Goal: Transaction & Acquisition: Book appointment/travel/reservation

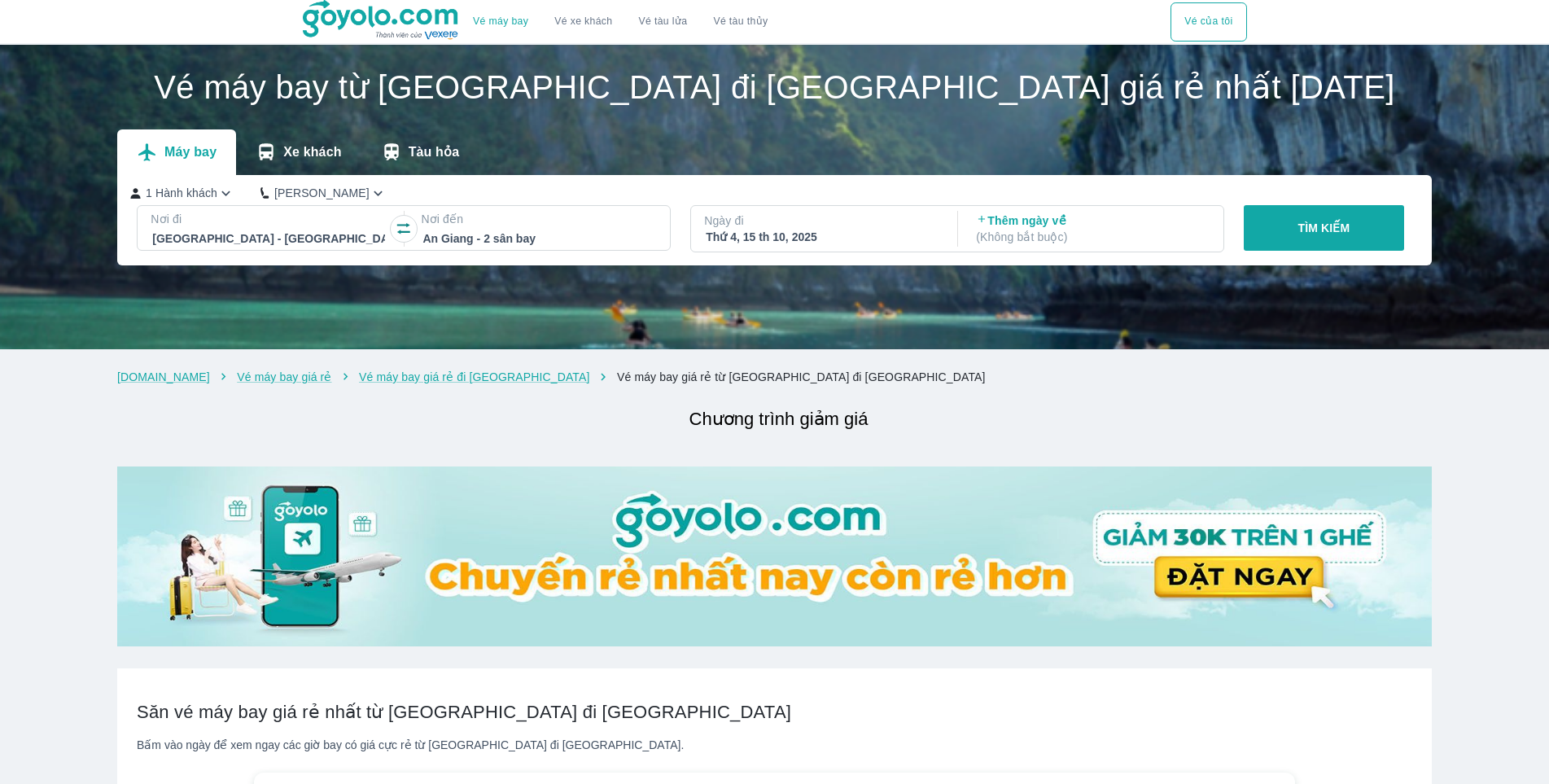
click at [1337, 228] on p "TÌM KIẾM" at bounding box center [1324, 228] width 52 height 17
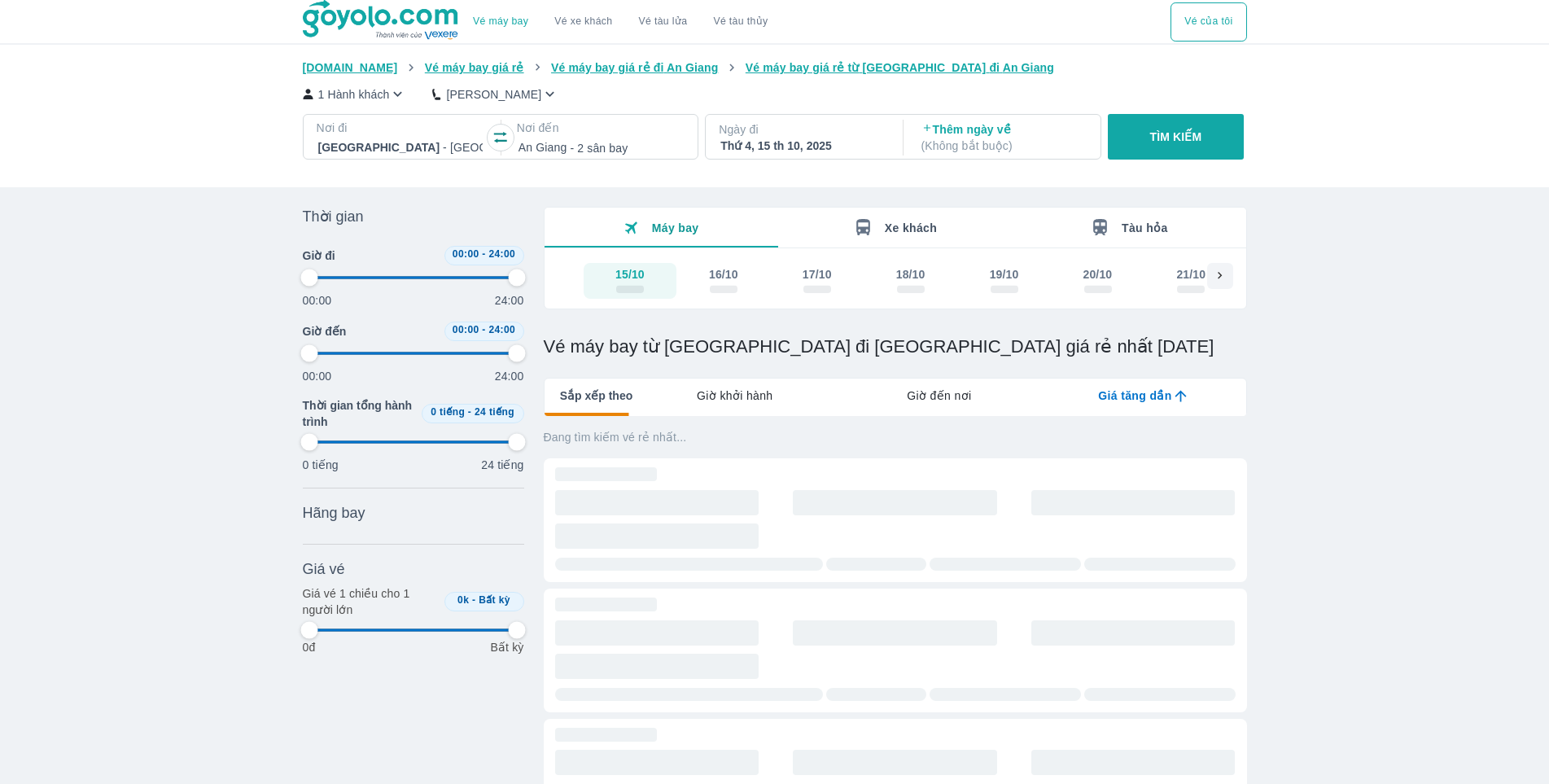
type input "97.9166666666667"
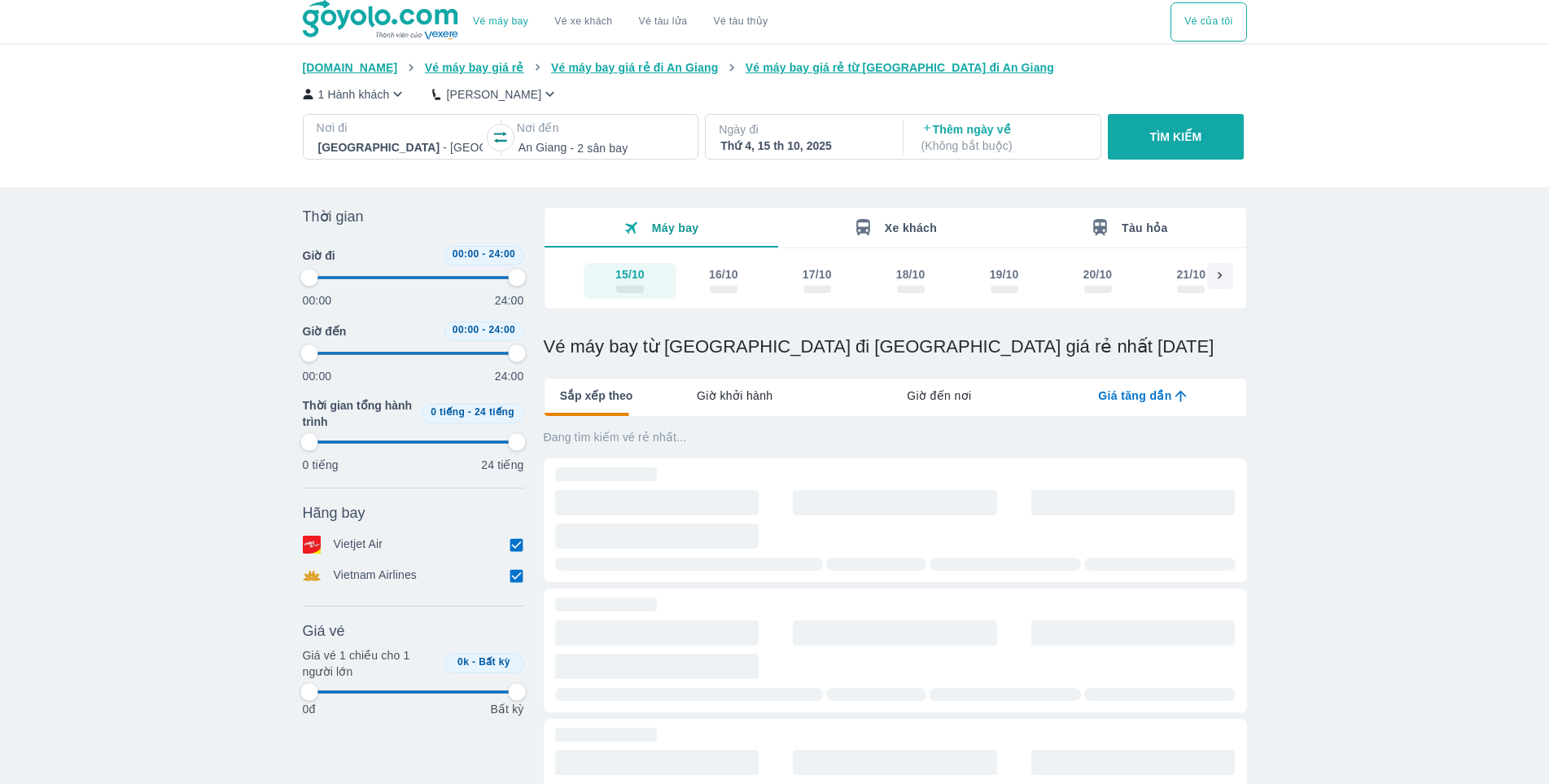
type input "97.9166666666667"
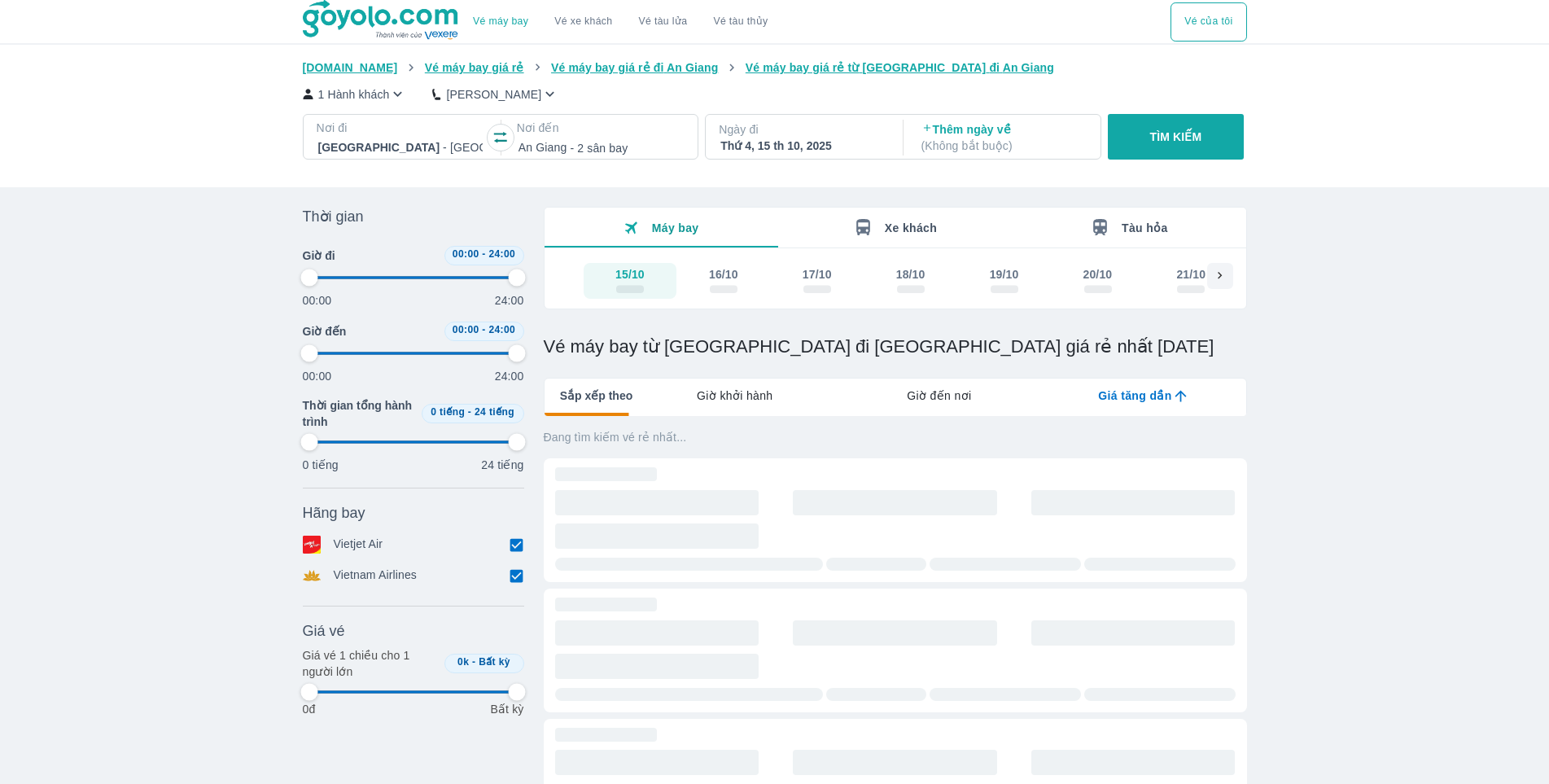
type input "97.9166666666667"
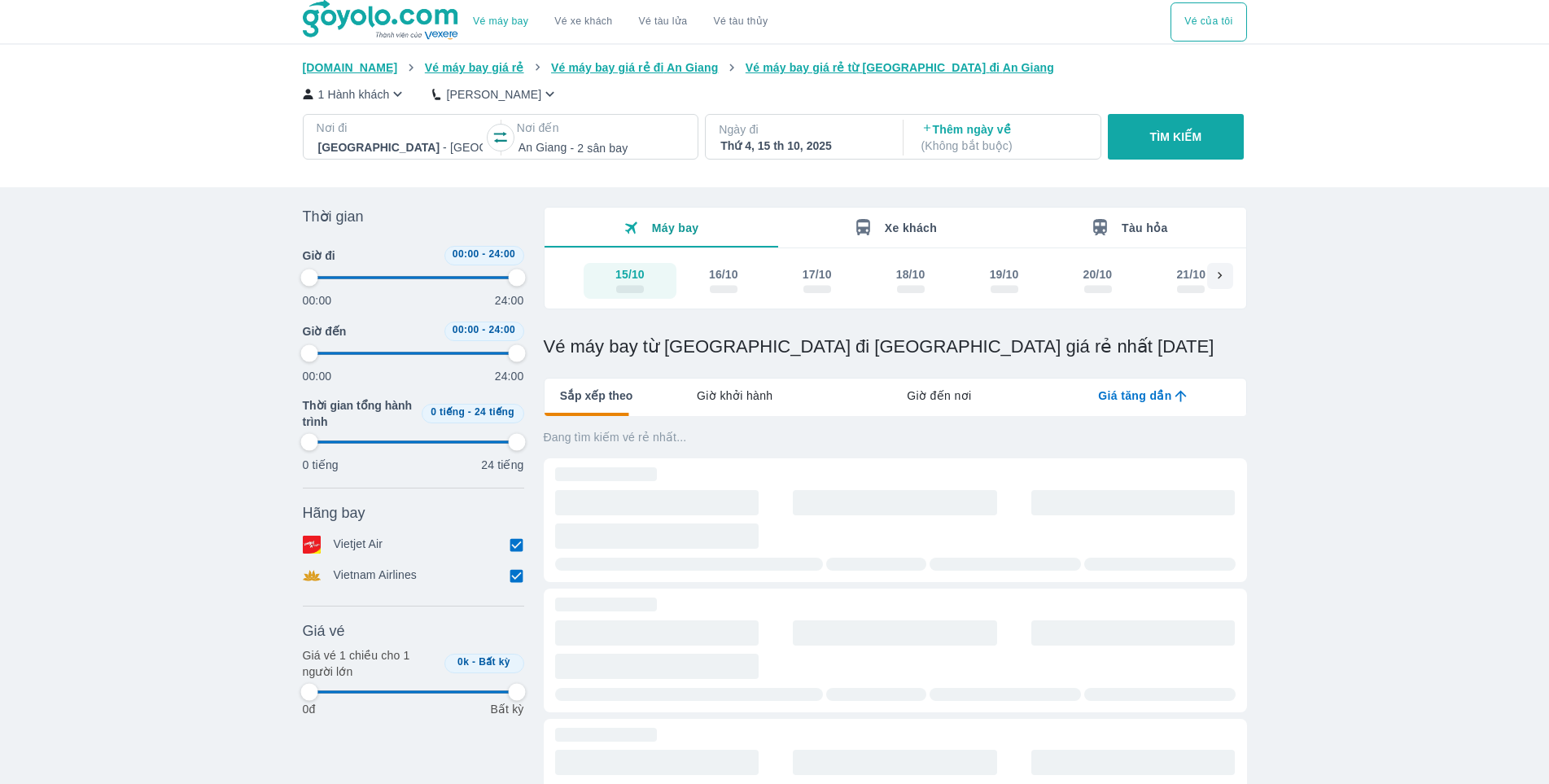
type input "97.9166666666667"
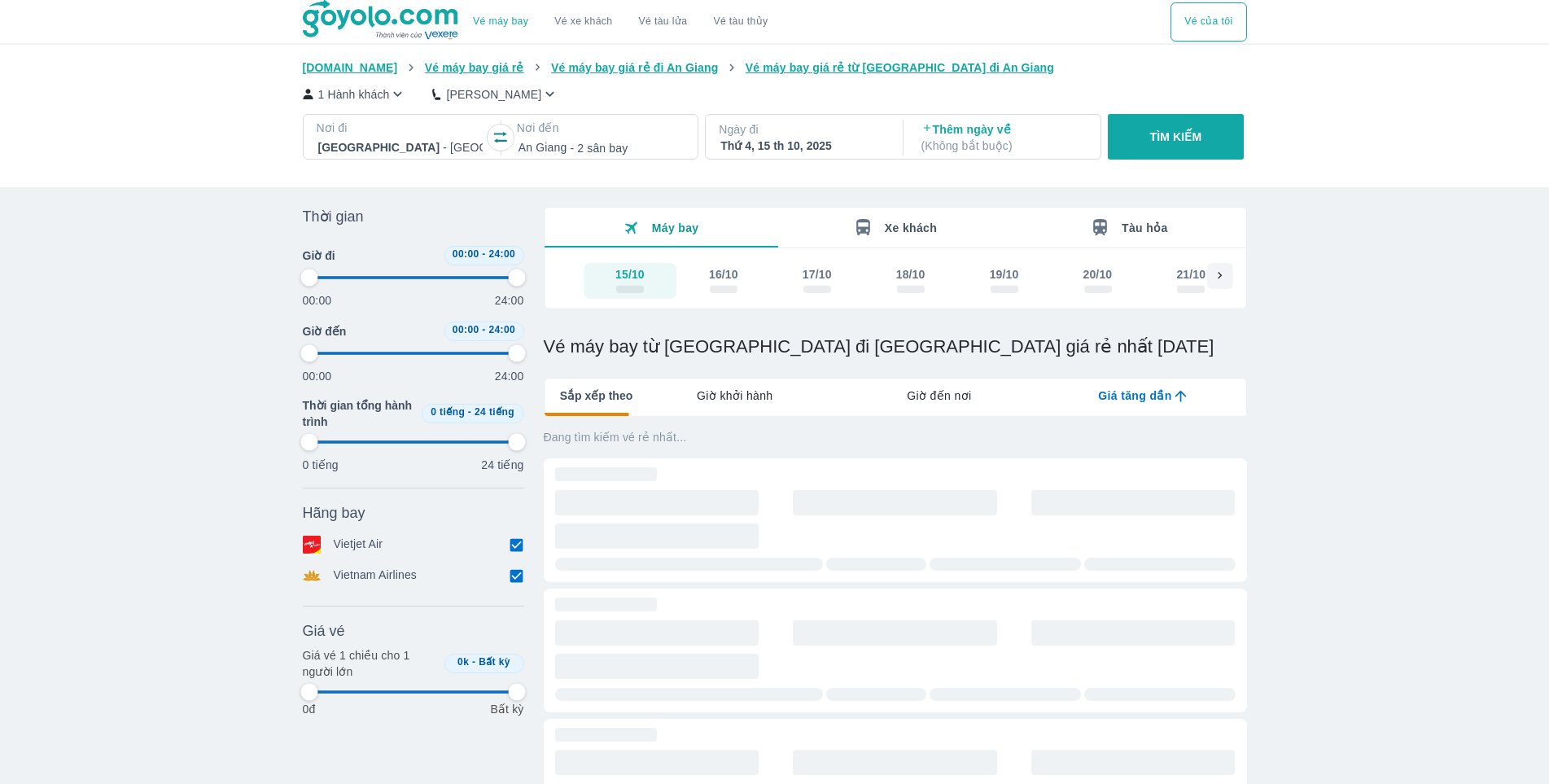
type input "97.9166666666667"
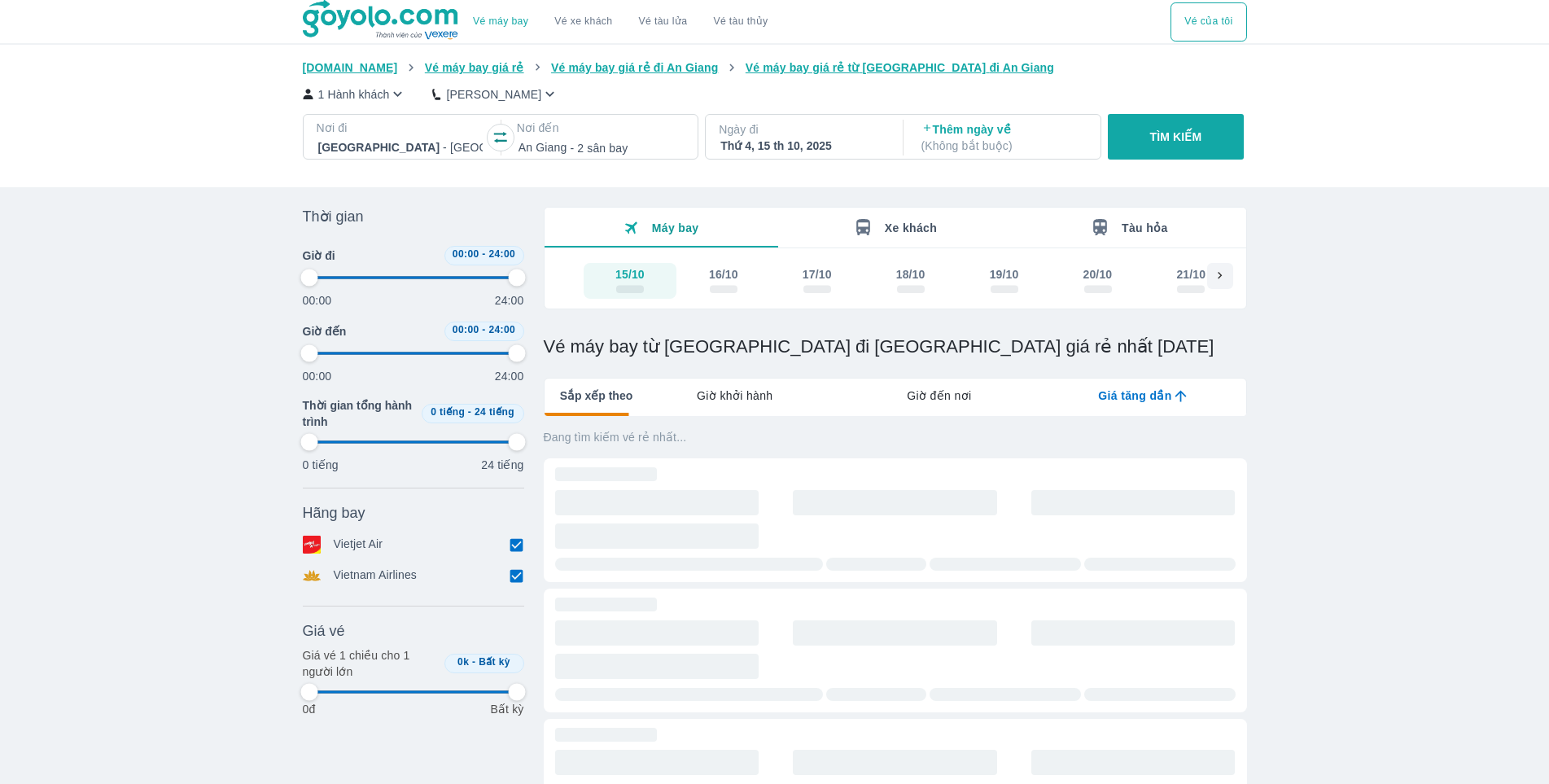
type input "97.9166666666667"
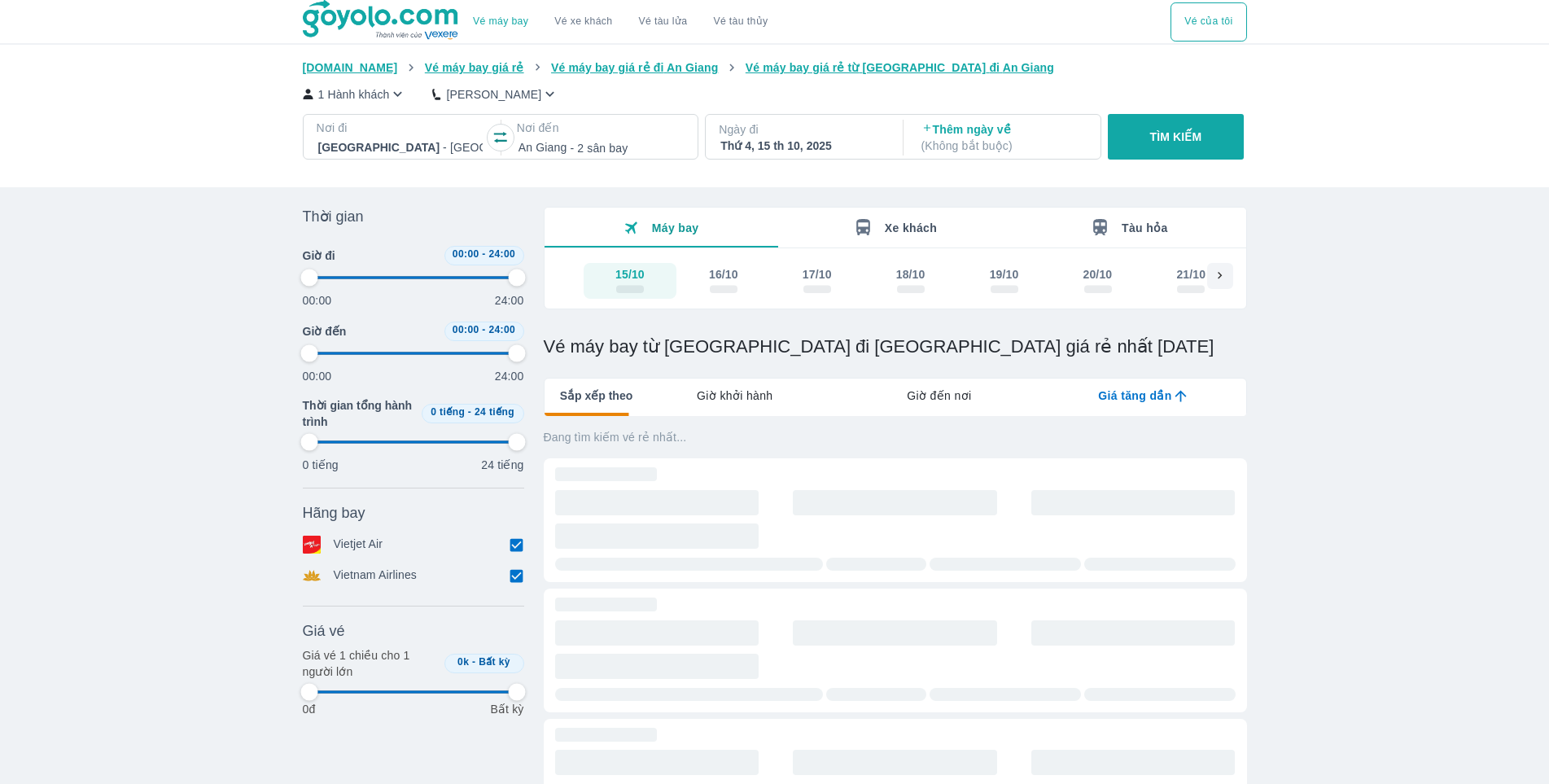
type input "97.9166666666667"
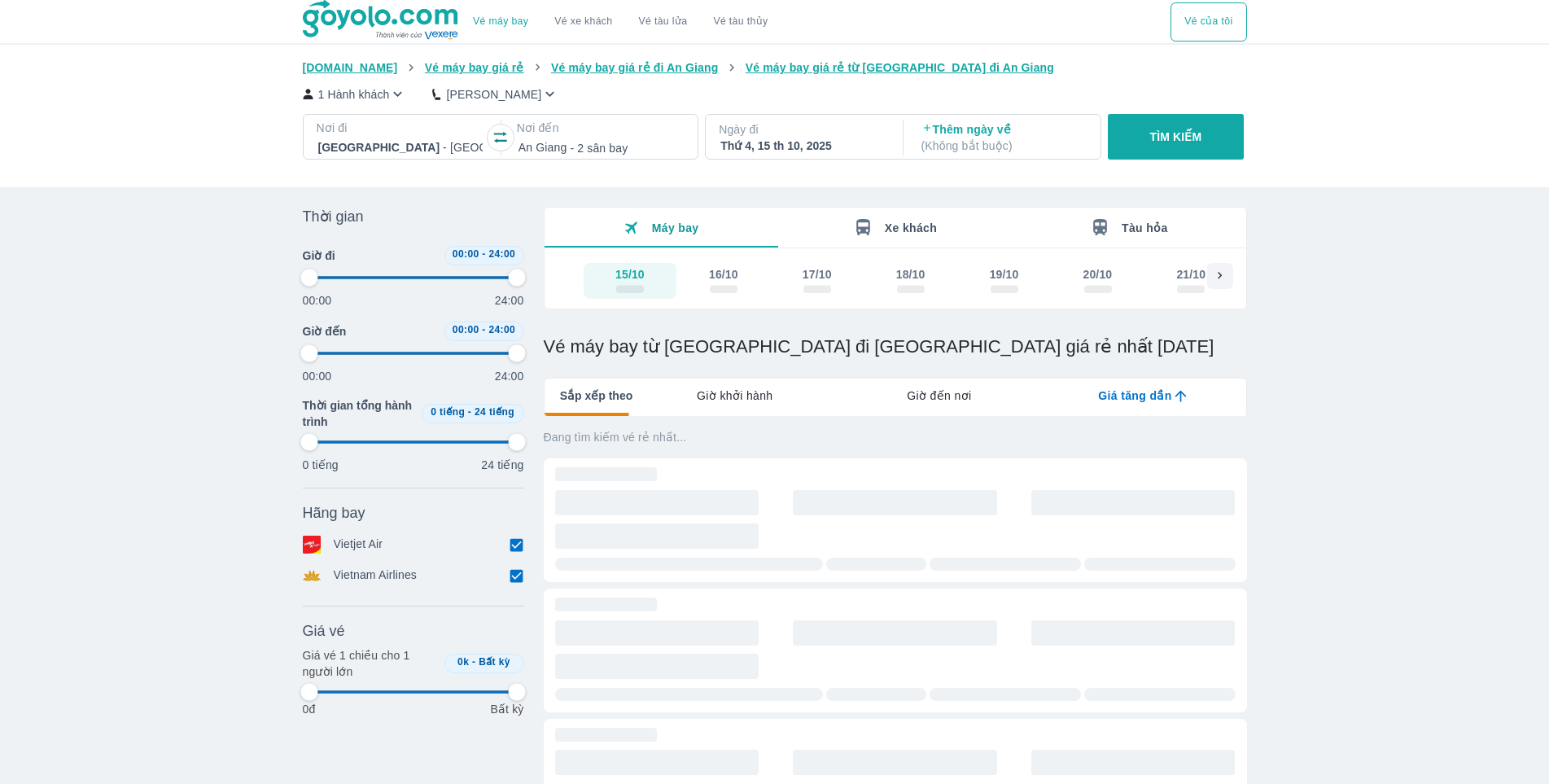
type input "97.9166666666667"
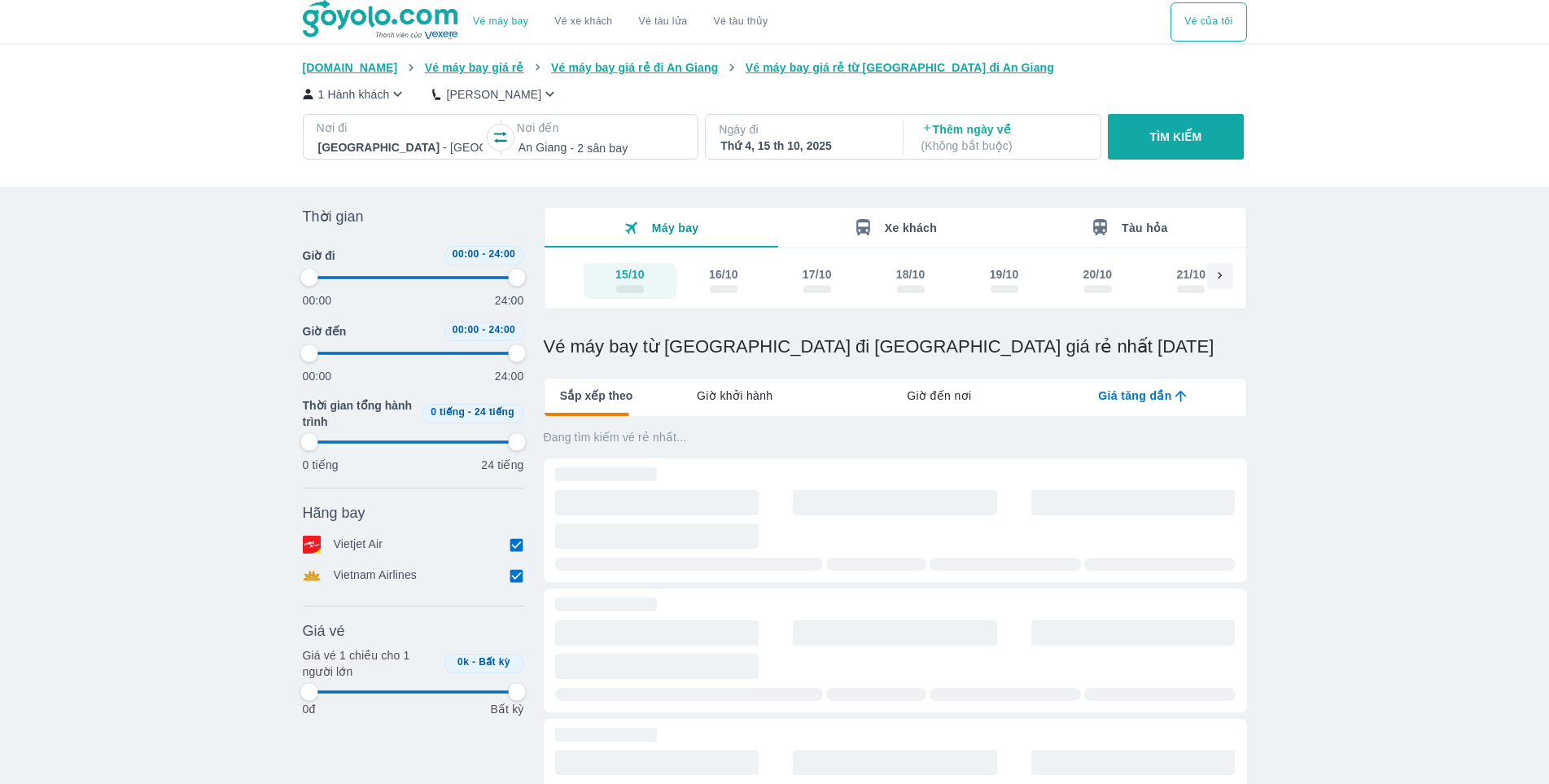
type input "97.9166666666667"
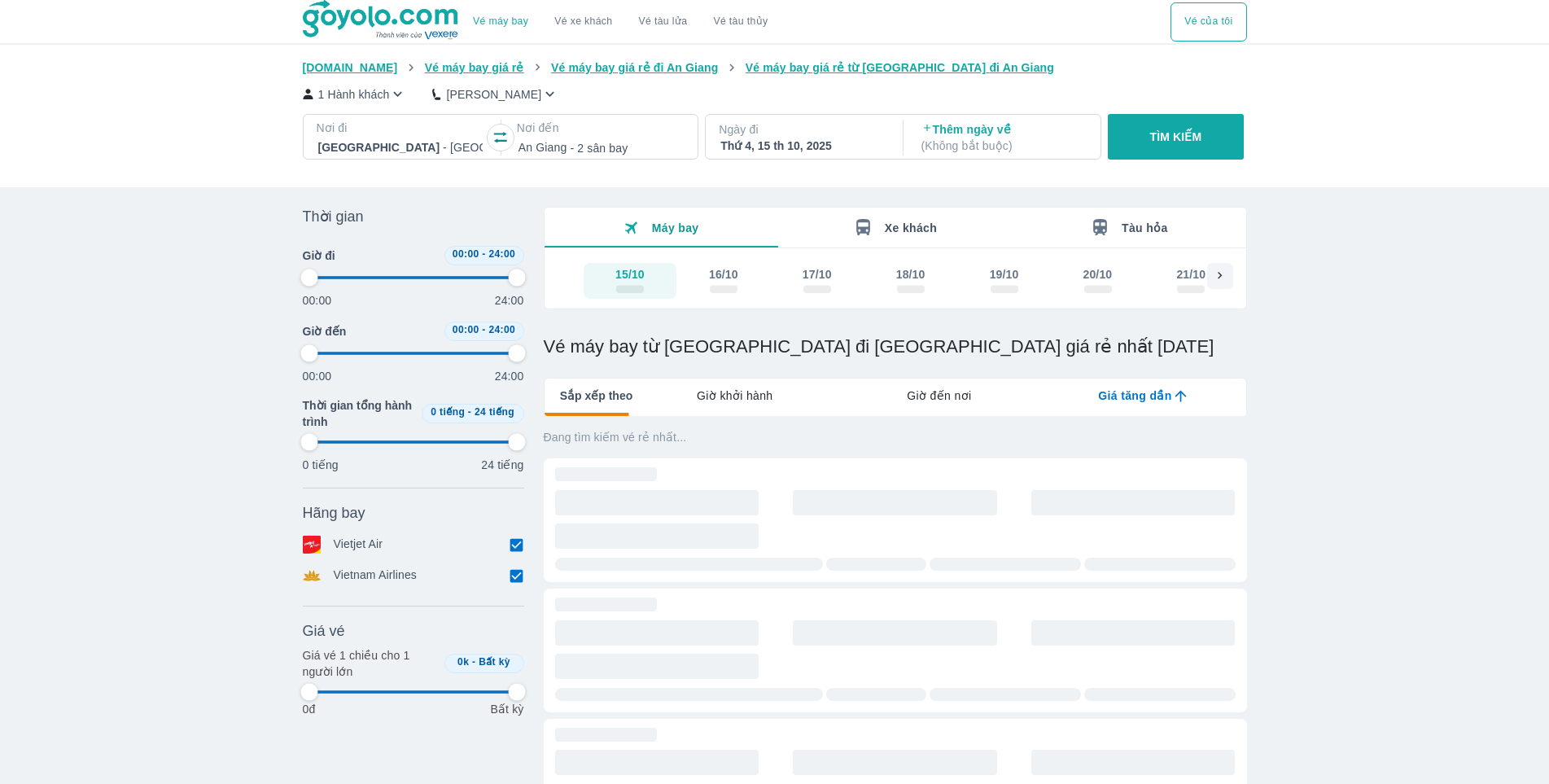
type input "97.9166666666667"
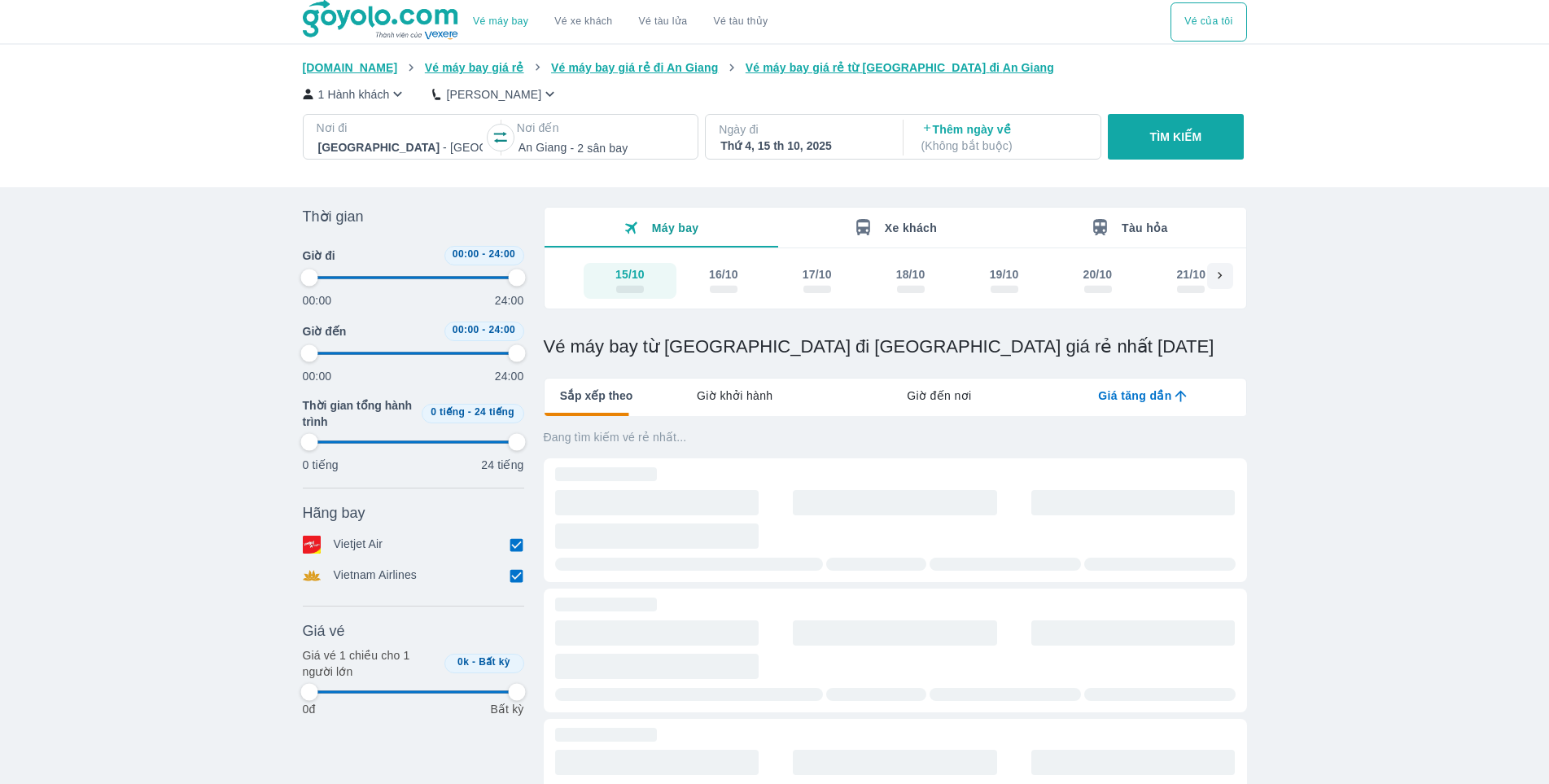
type input "97.9166666666667"
click at [736, 282] on div "16/10" at bounding box center [724, 274] width 29 height 17
type input "97.9166666666667"
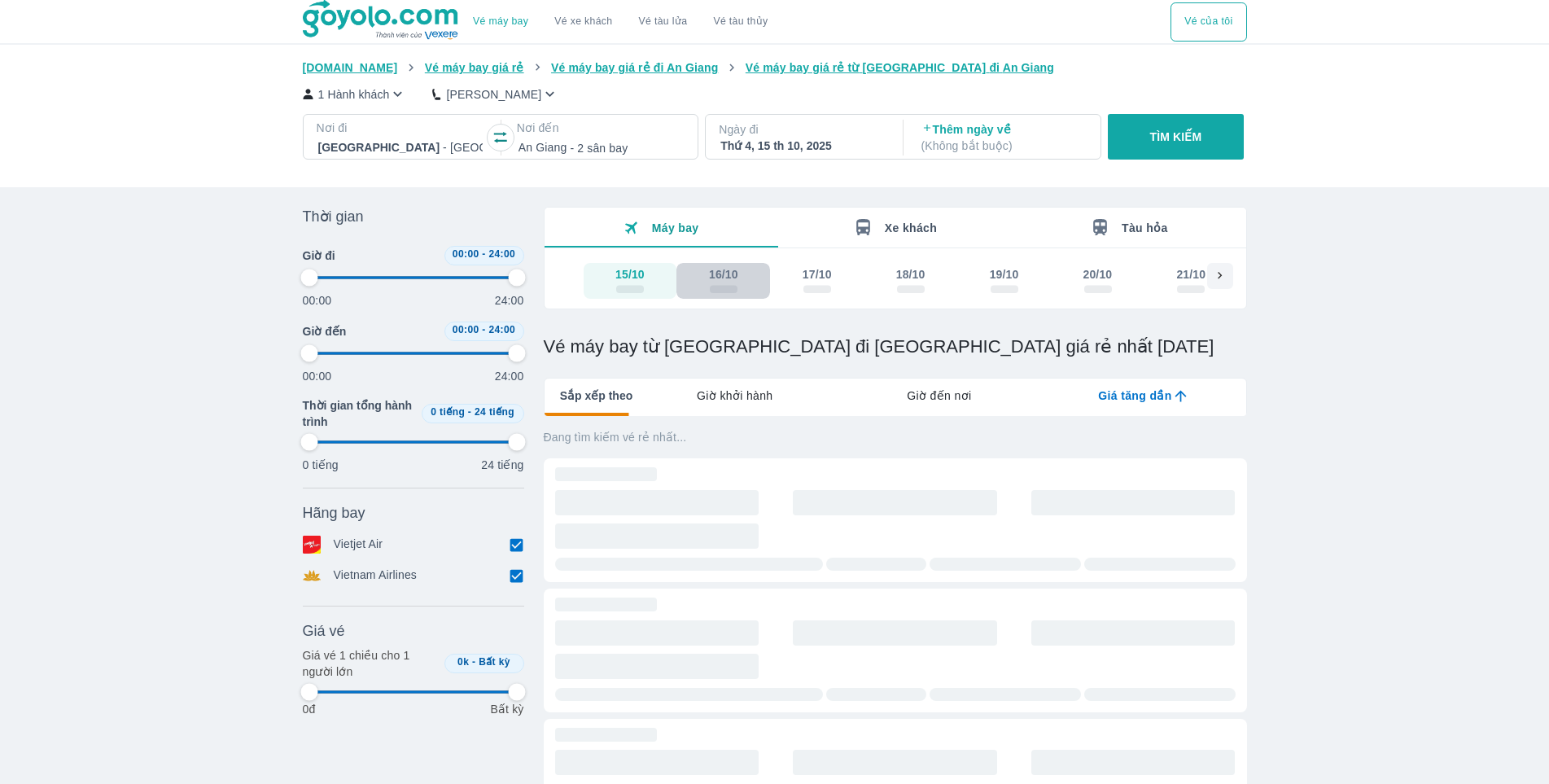
type input "97.9166666666667"
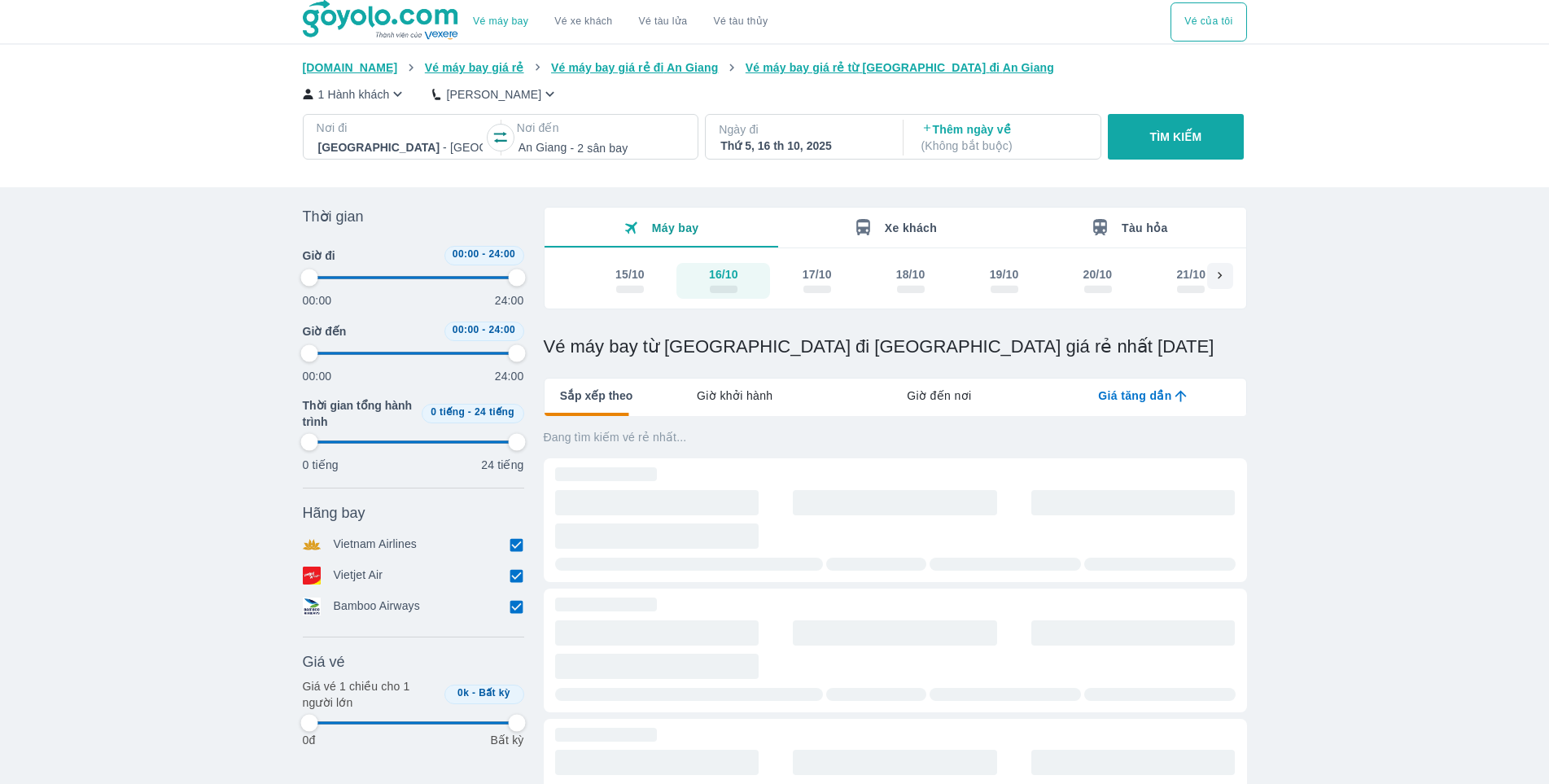
type input "97.9166666666667"
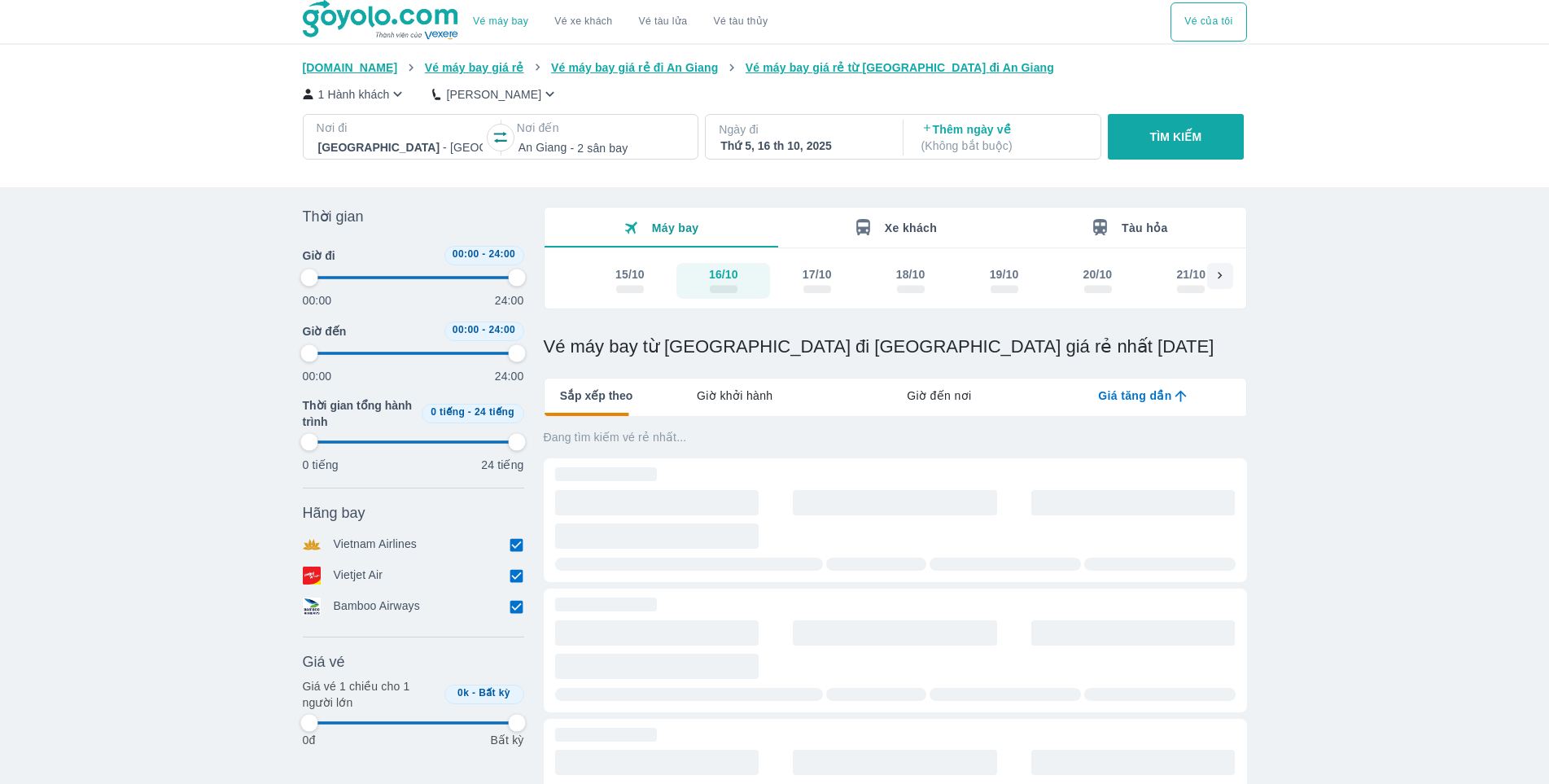
type input "97.9166666666667"
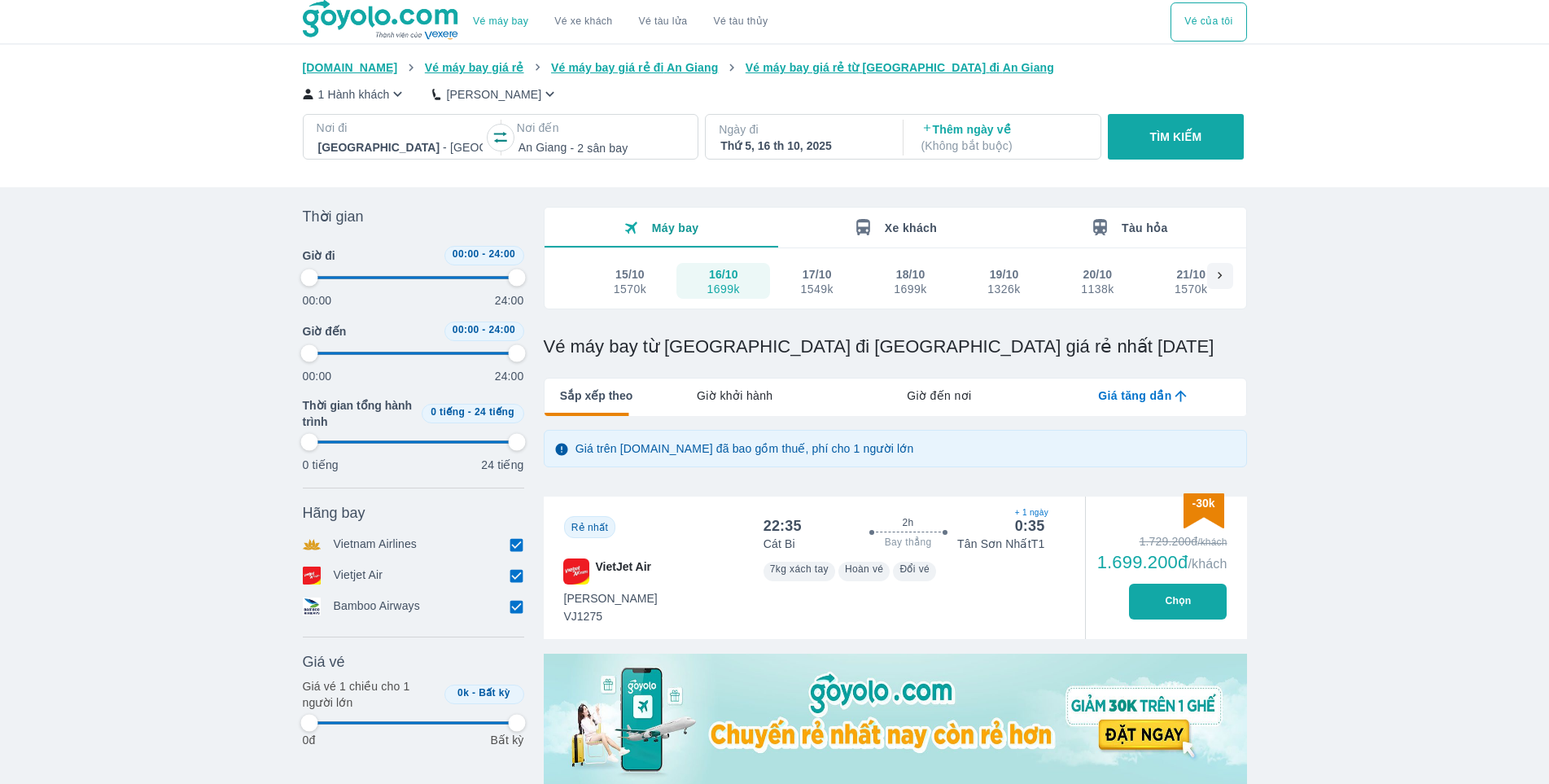
type input "97.9166666666667"
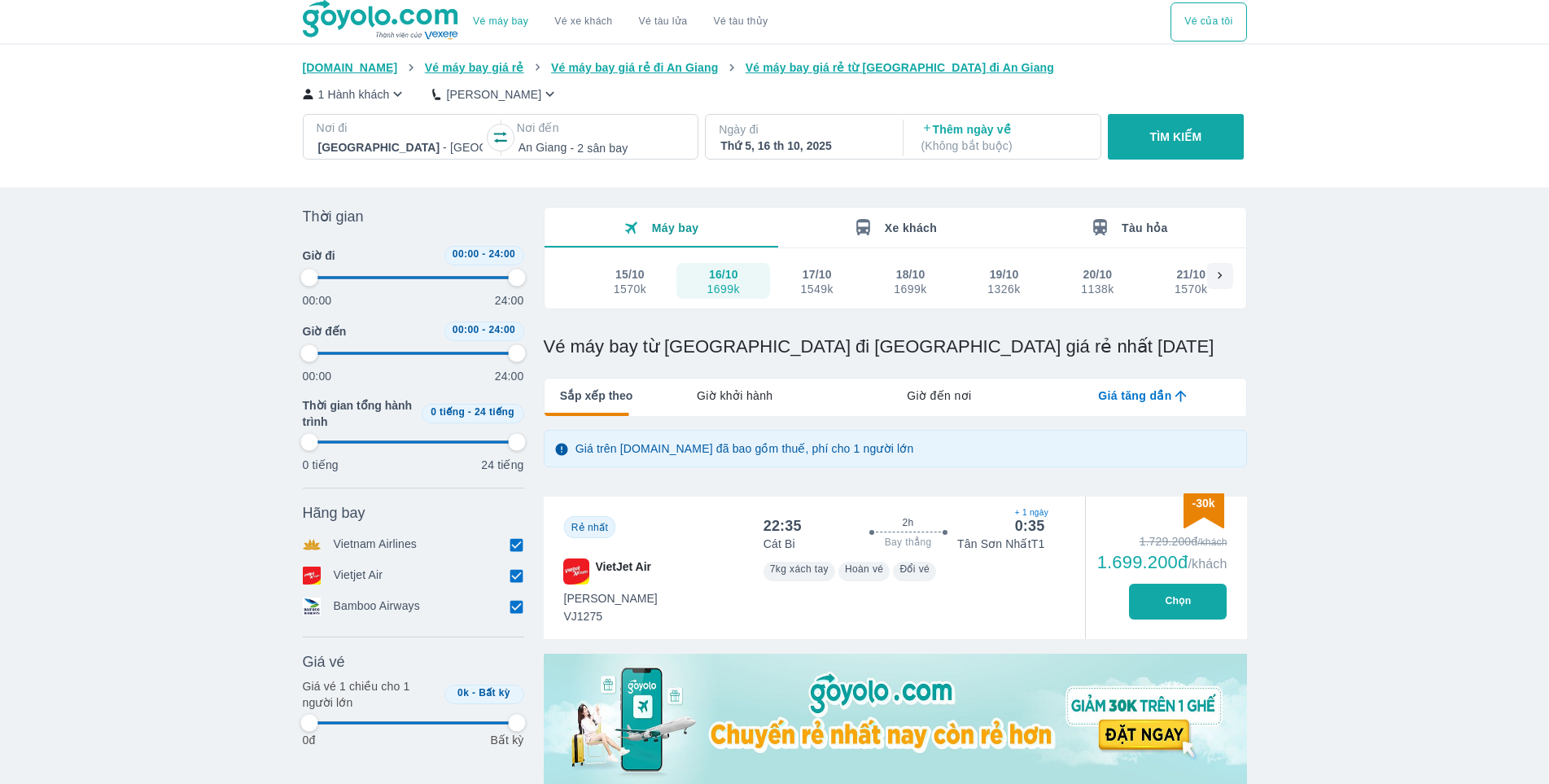
type input "97.9166666666667"
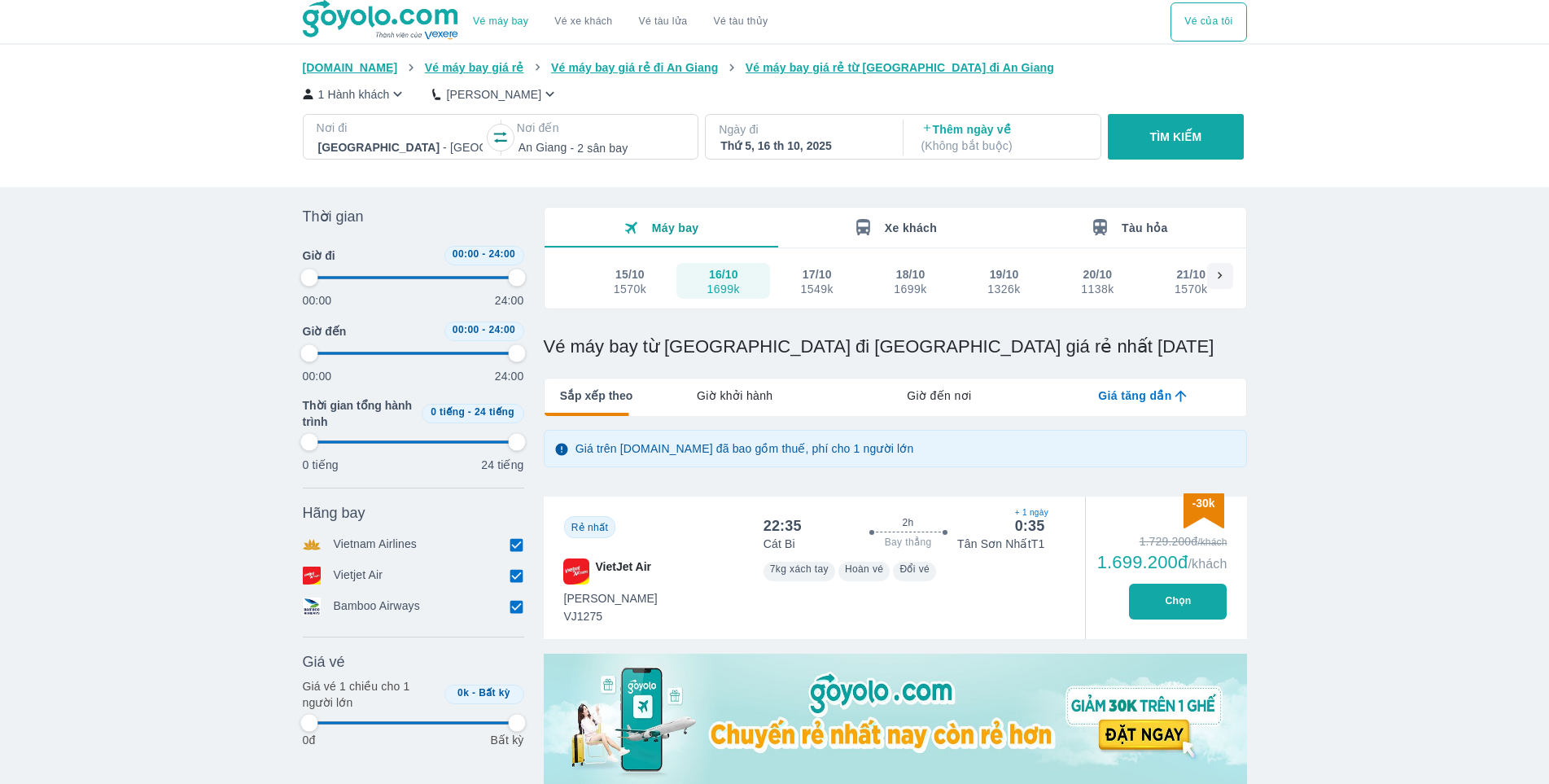
type input "97.9166666666667"
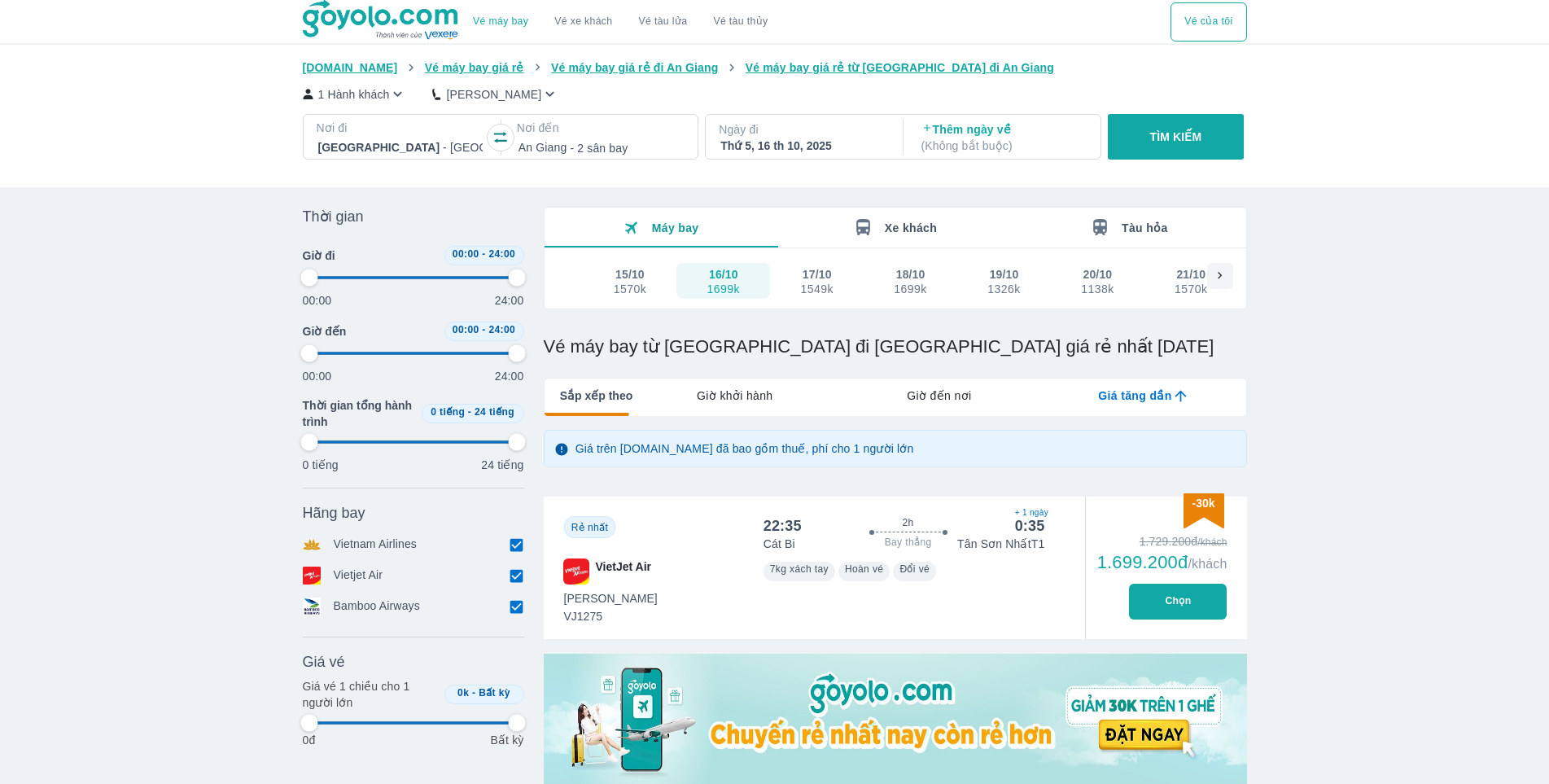
type input "97.9166666666667"
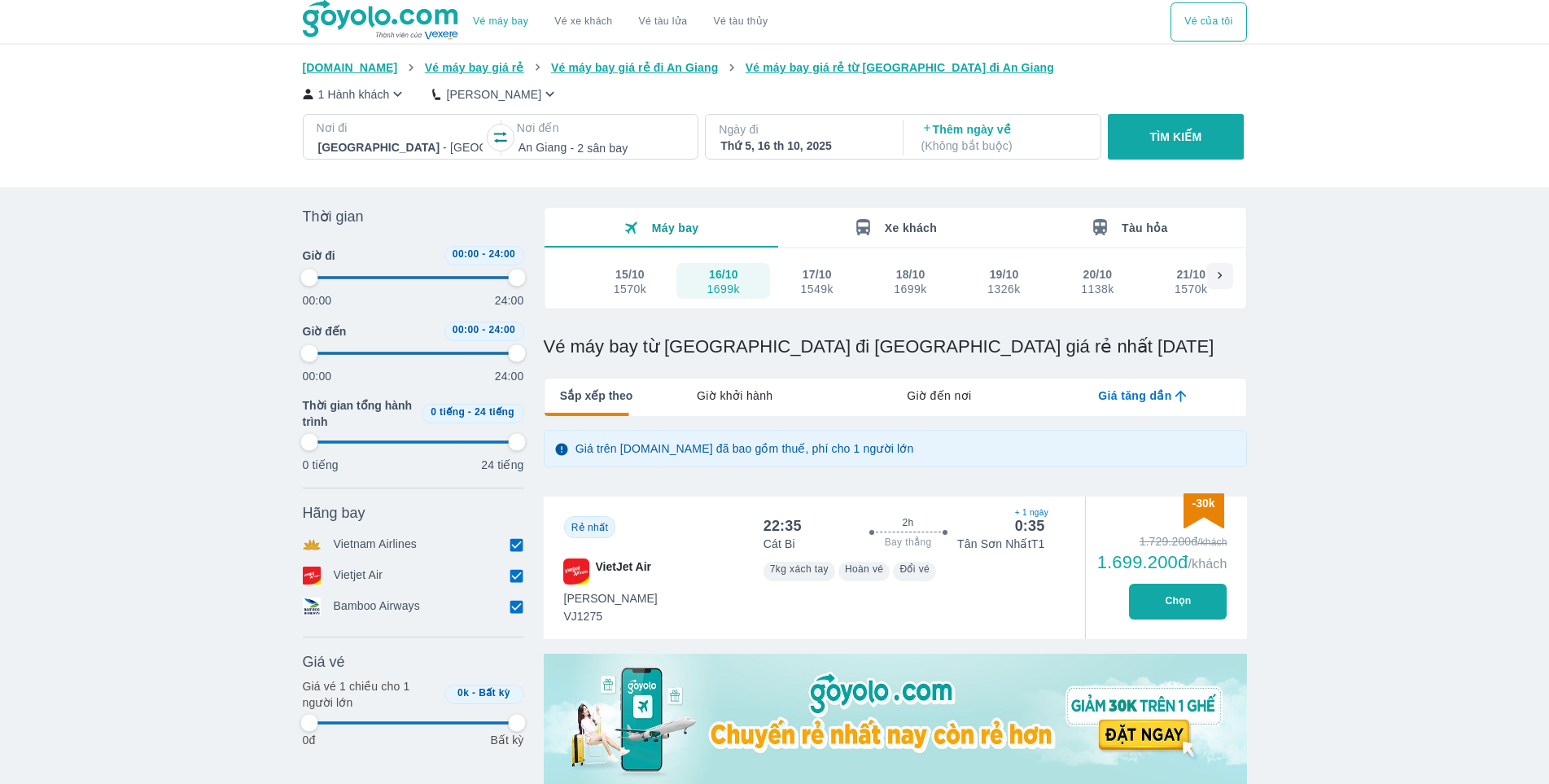
type input "97.9166666666667"
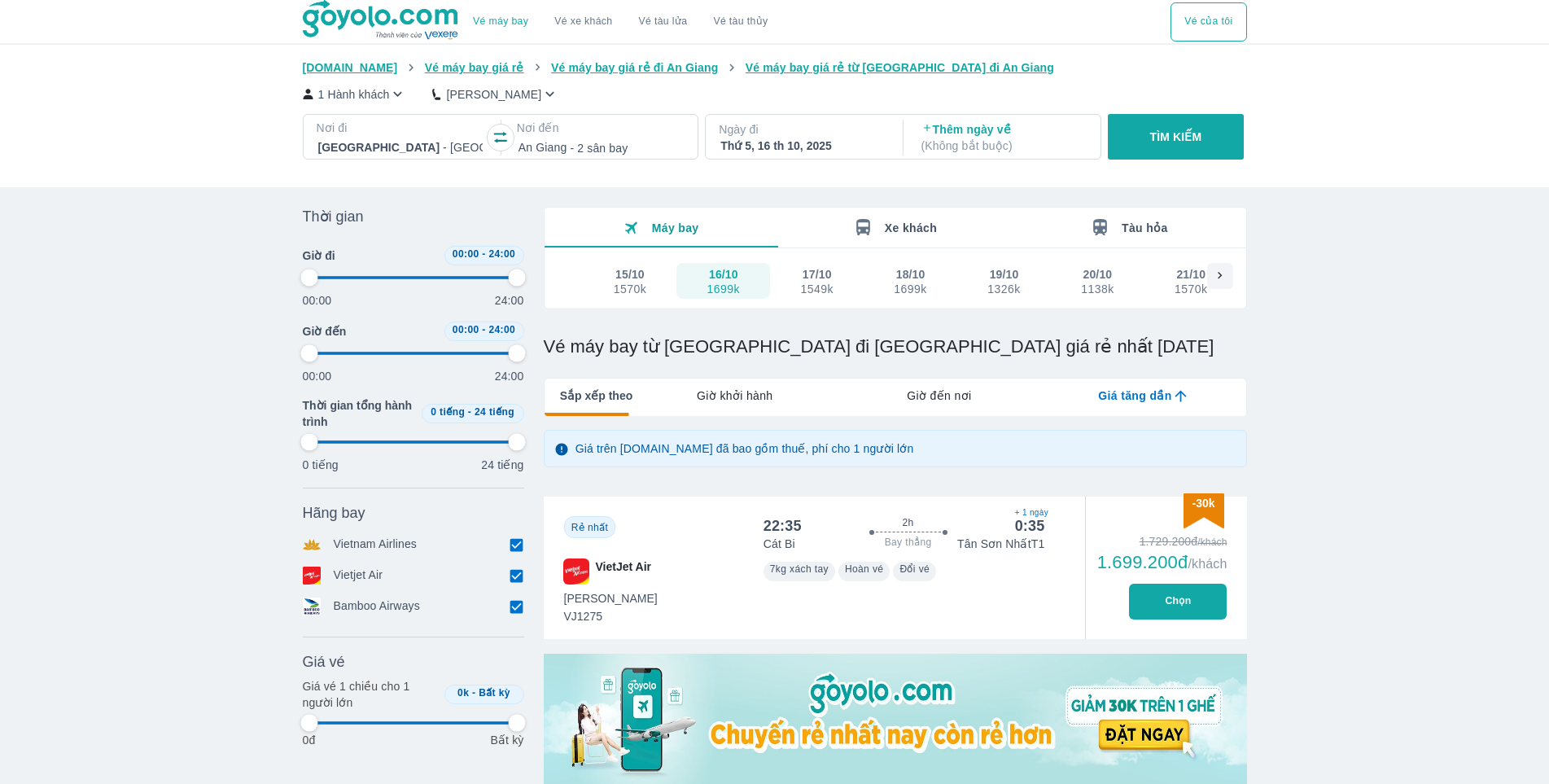
type input "97.9166666666667"
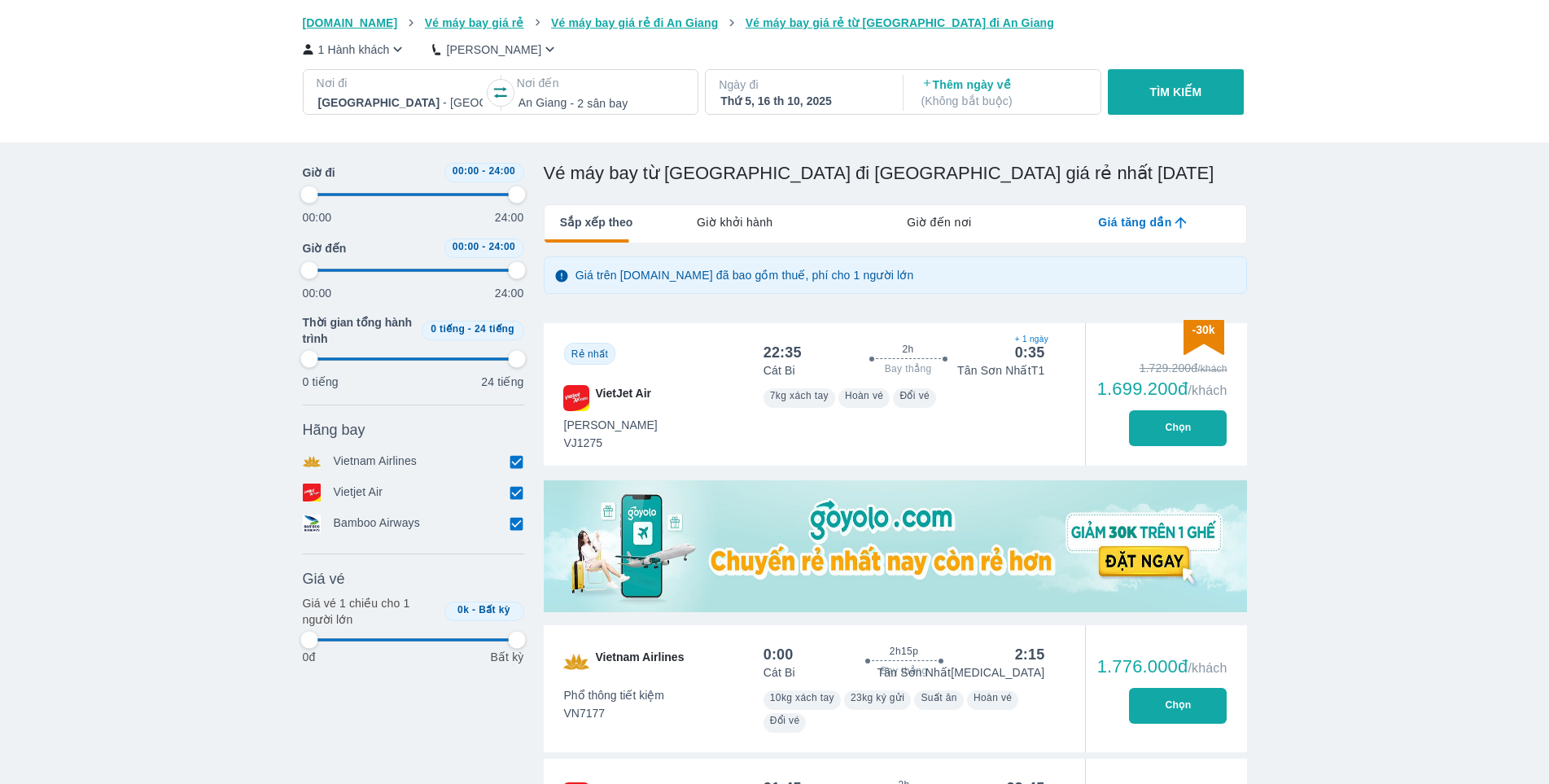
scroll to position [244, 0]
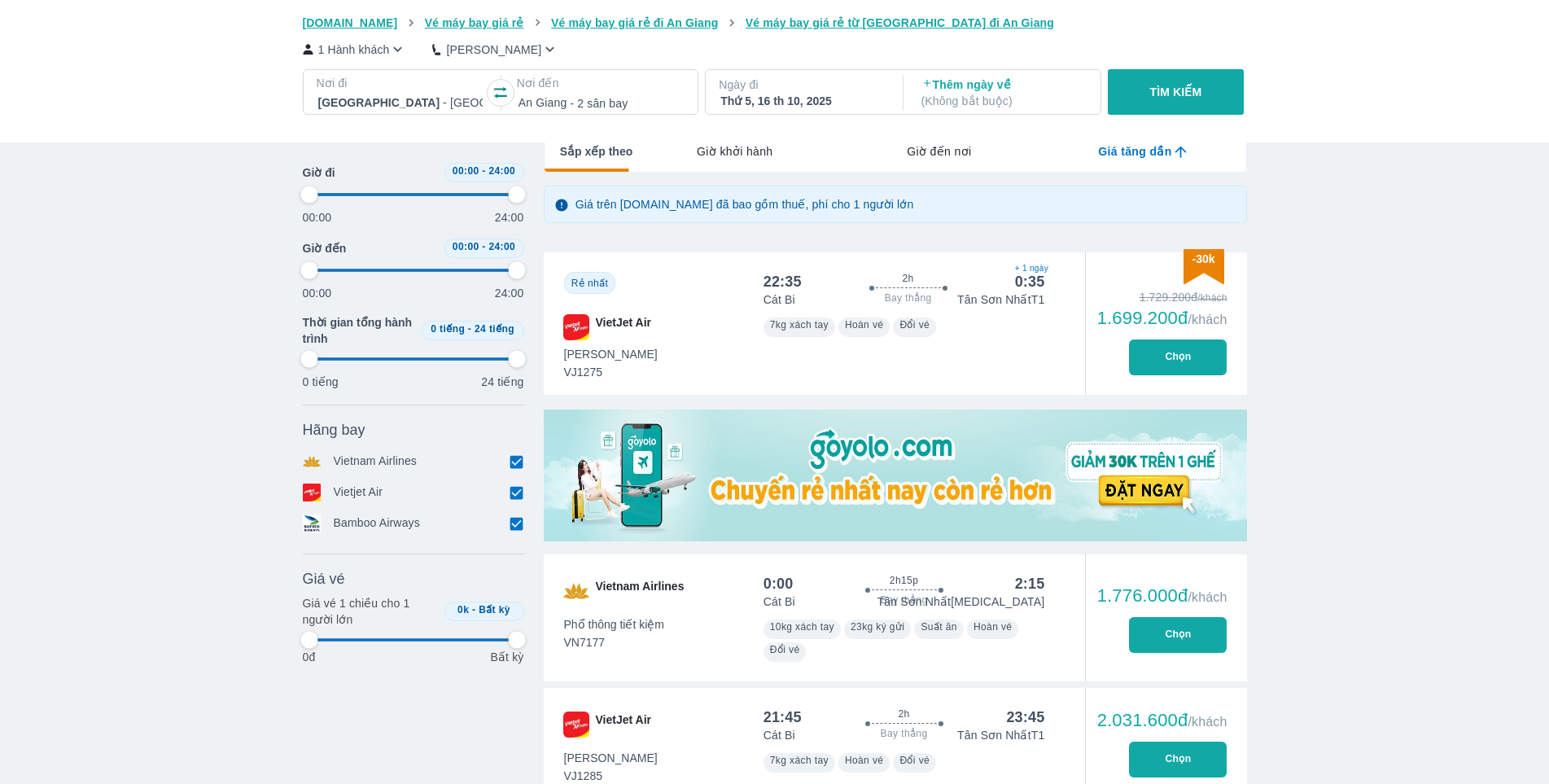
type input "97.9166666666667"
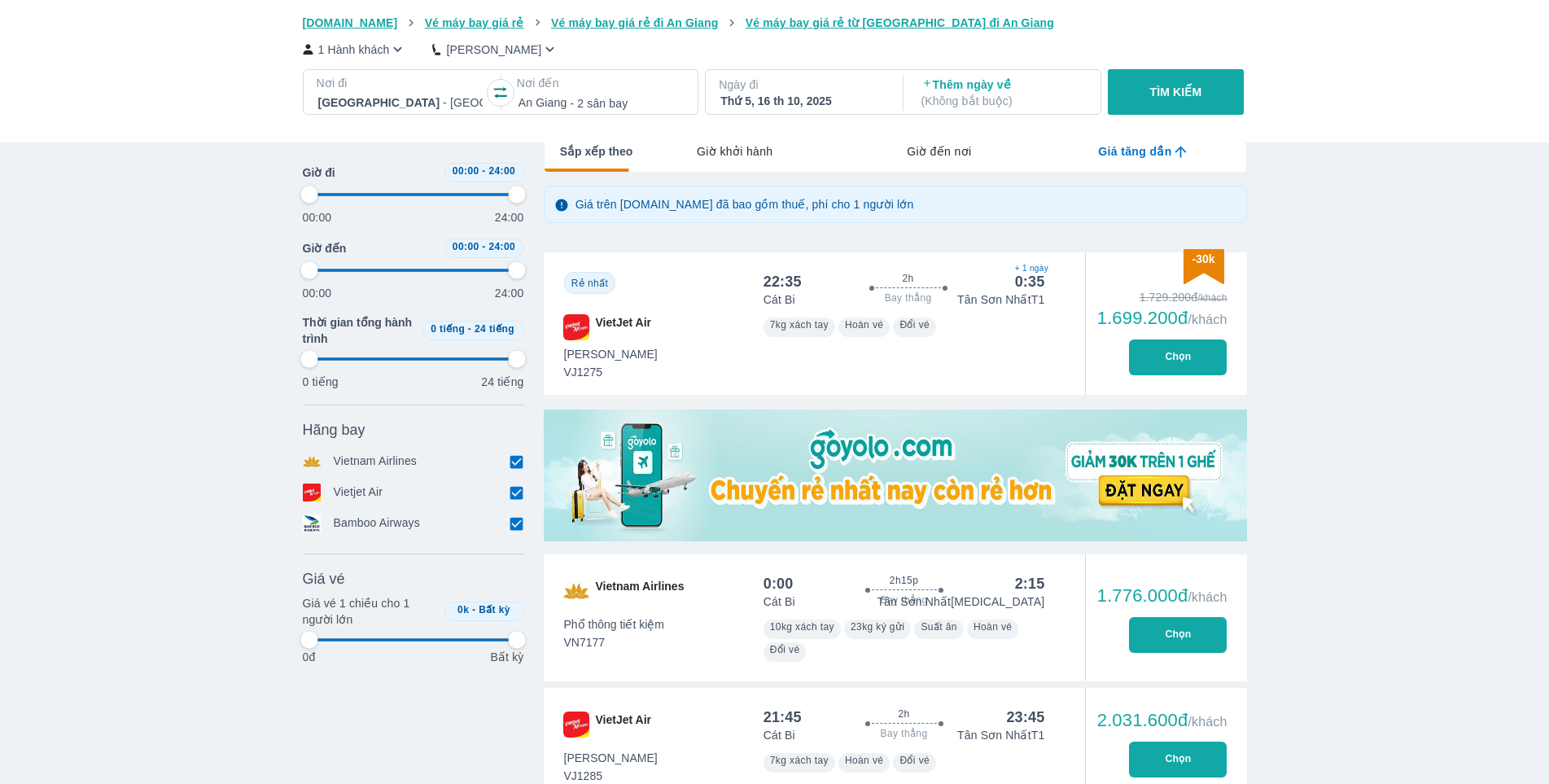
type input "97.9166666666667"
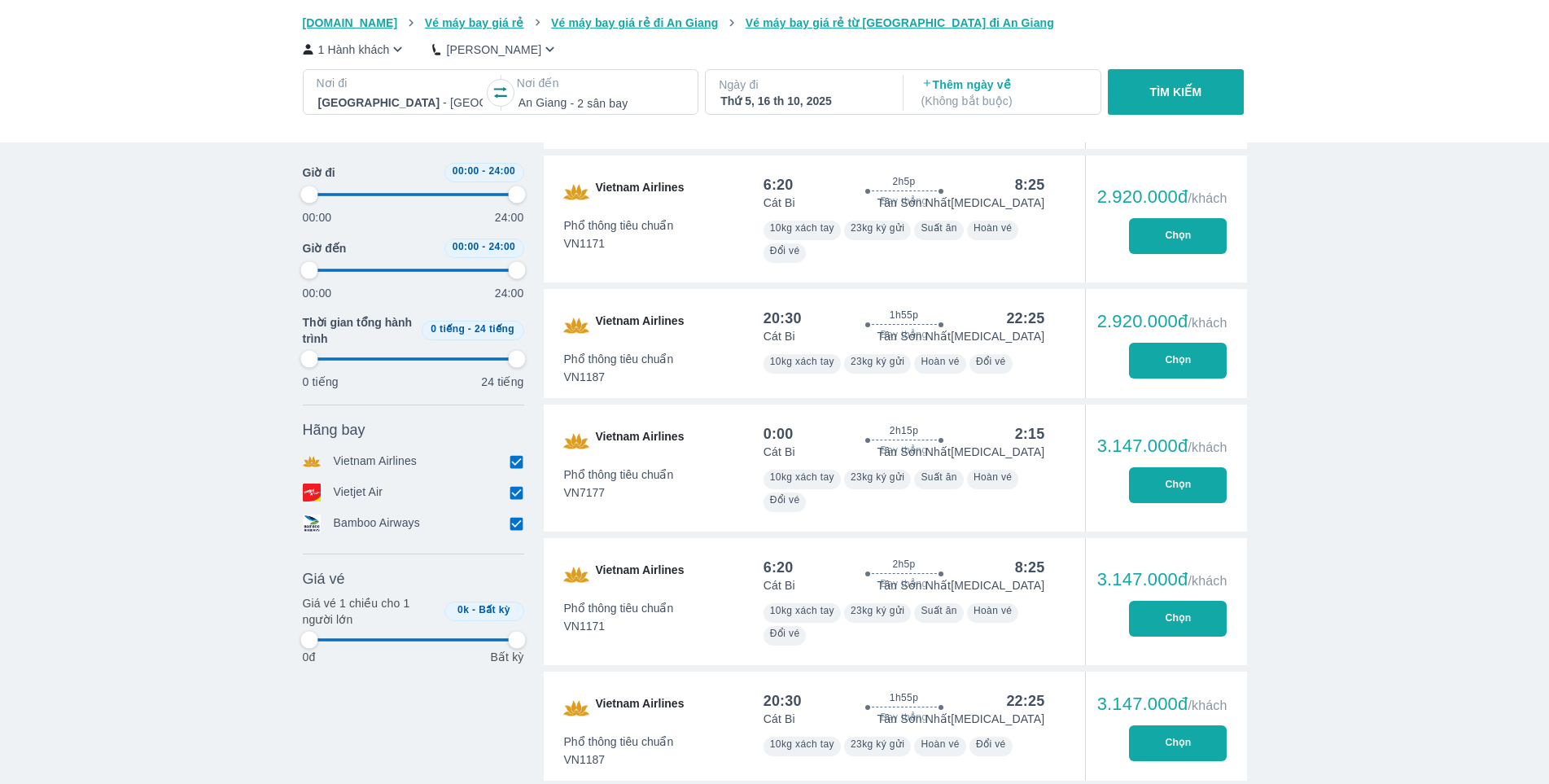
type input "97.9166666666667"
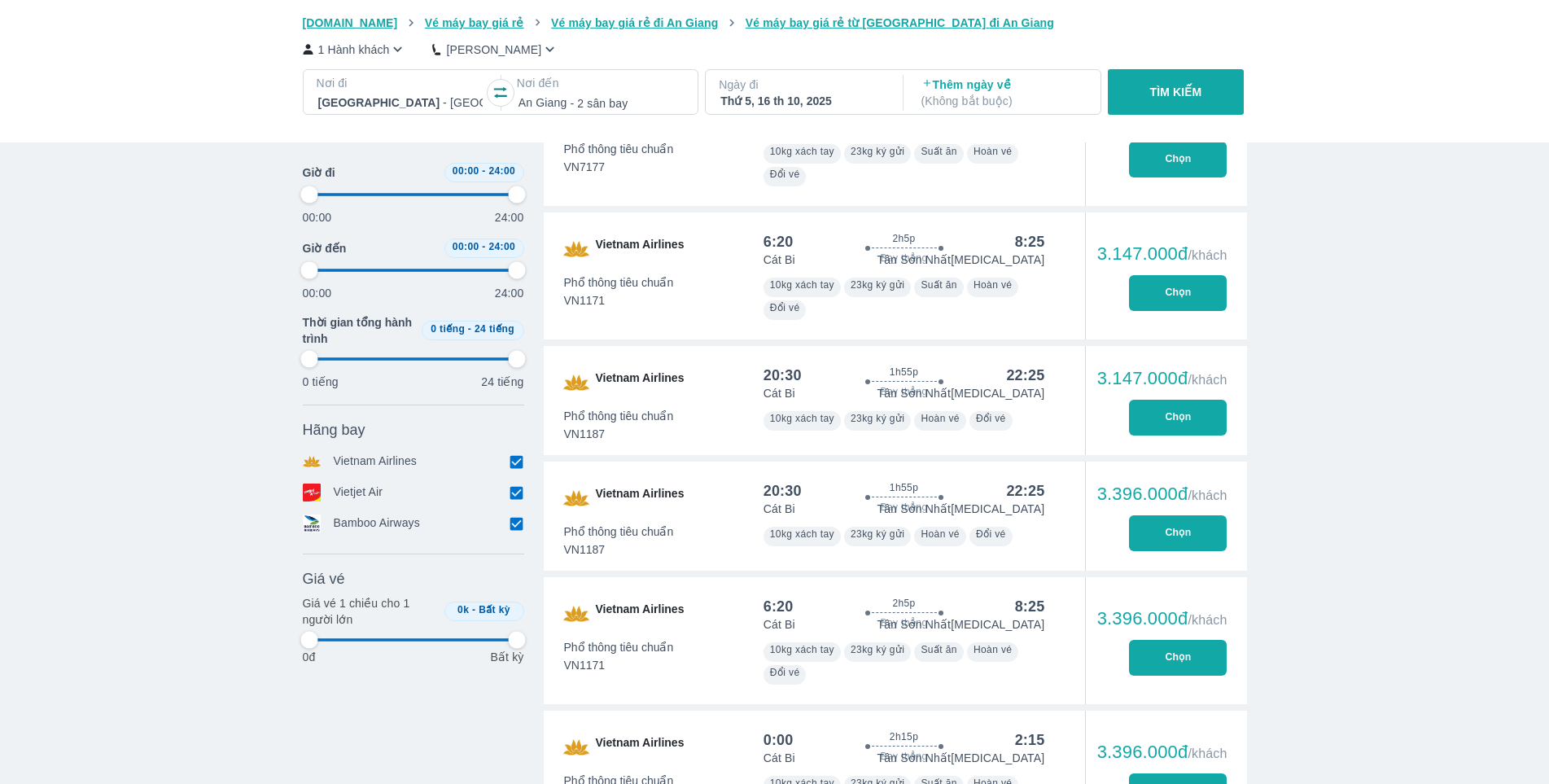
type input "97.9166666666667"
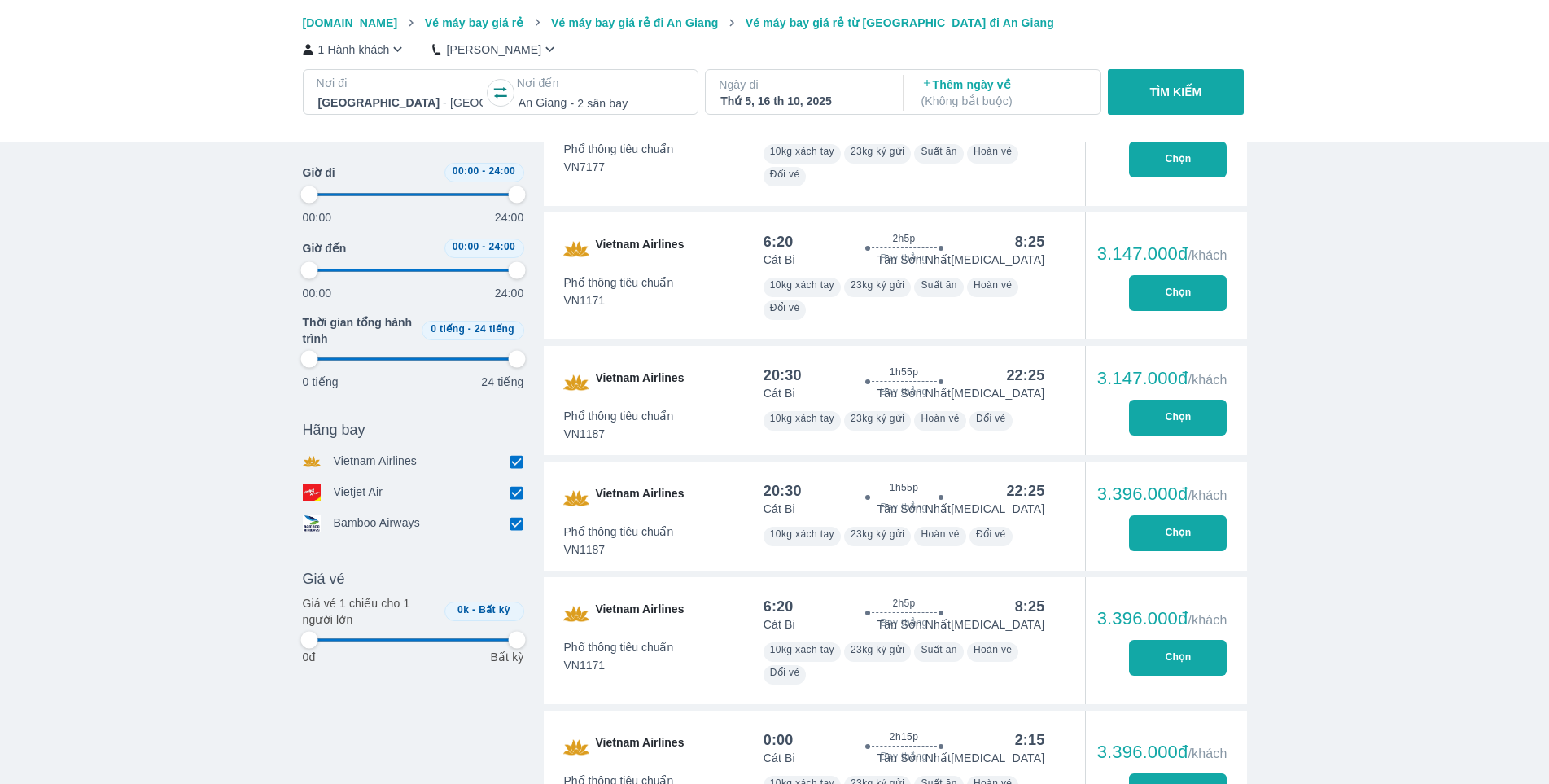
type input "97.9166666666667"
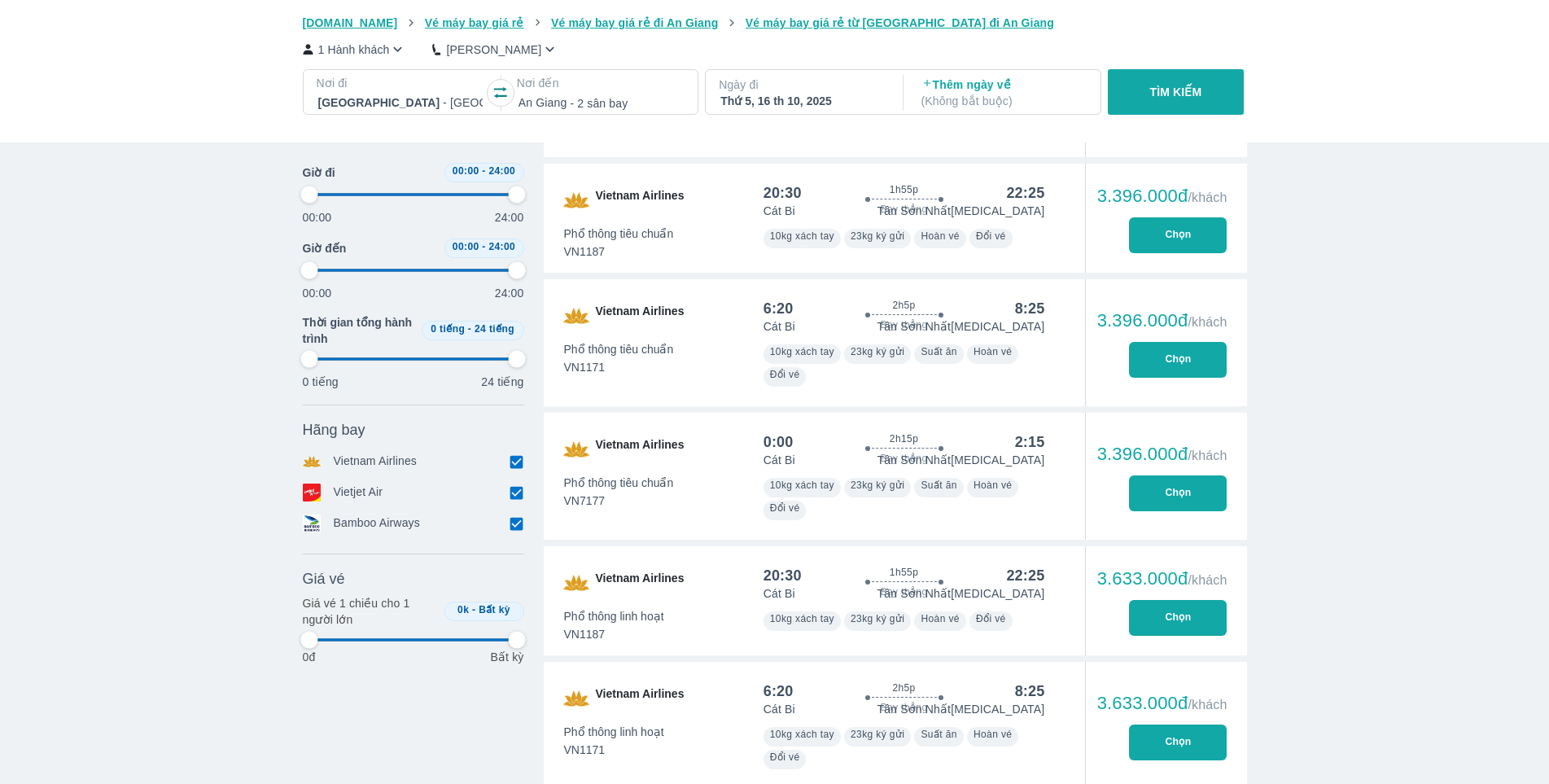
scroll to position [2442, 0]
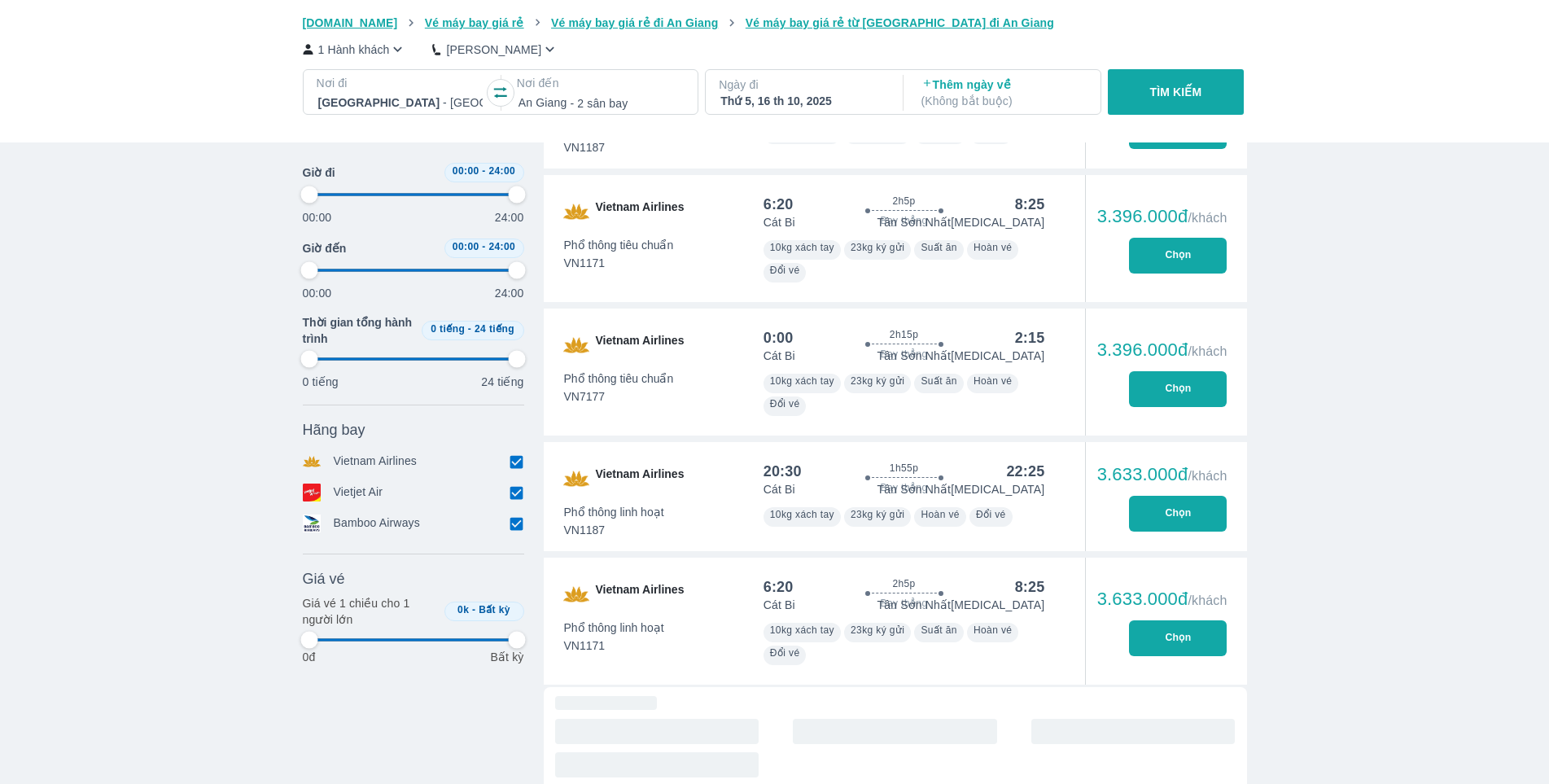
type input "97.9166666666667"
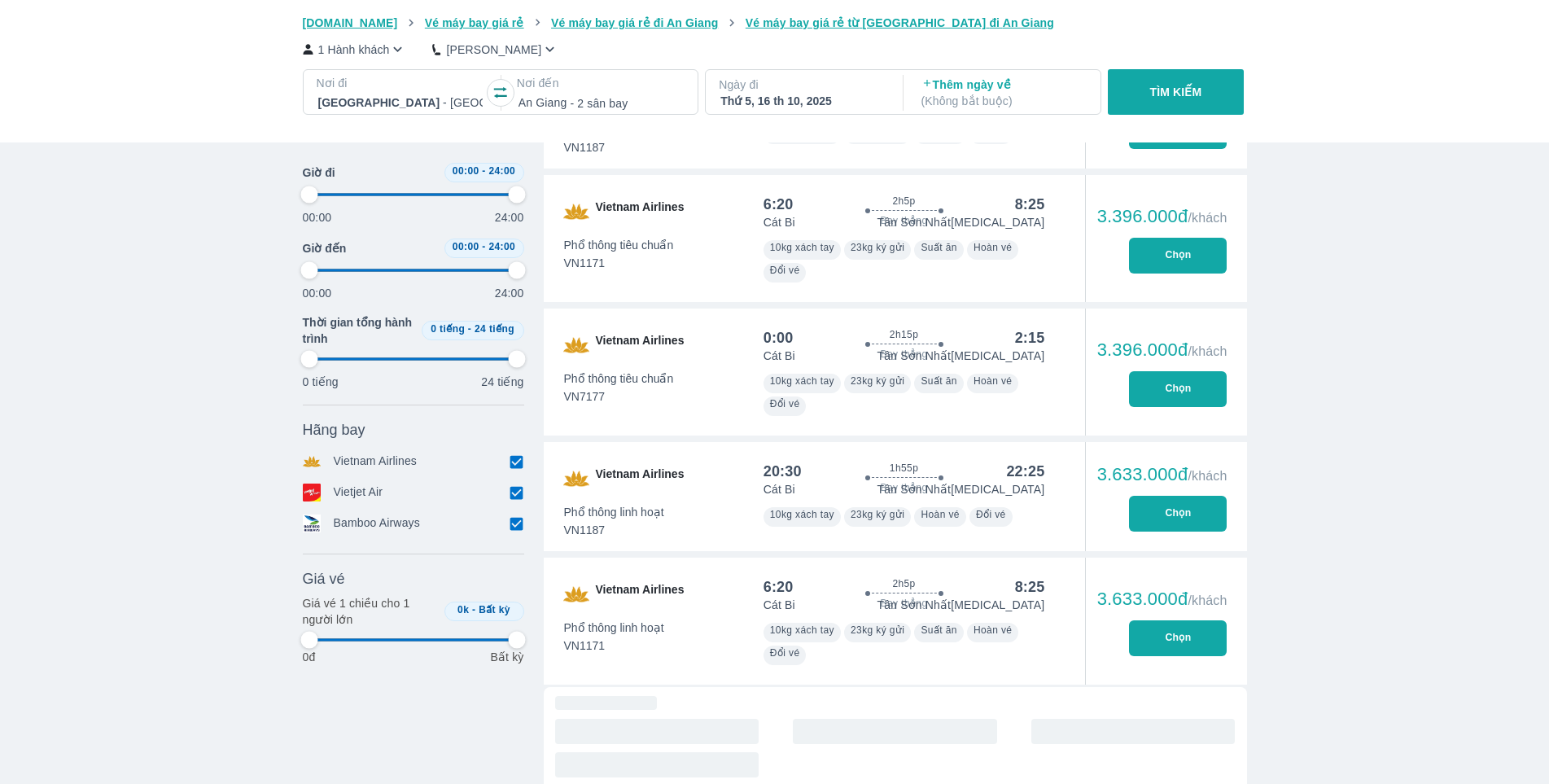
type input "97.9166666666667"
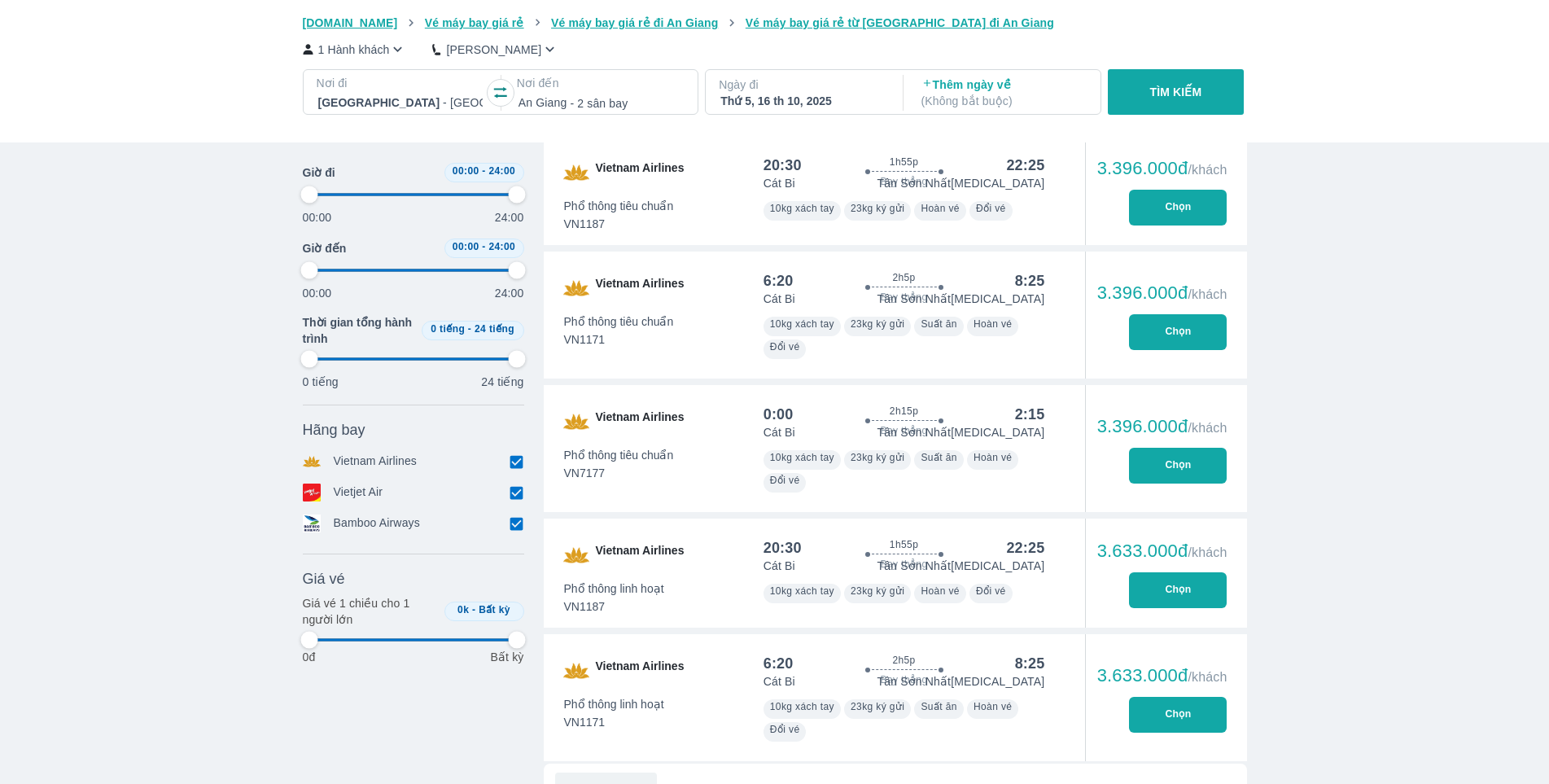
type input "97.9166666666667"
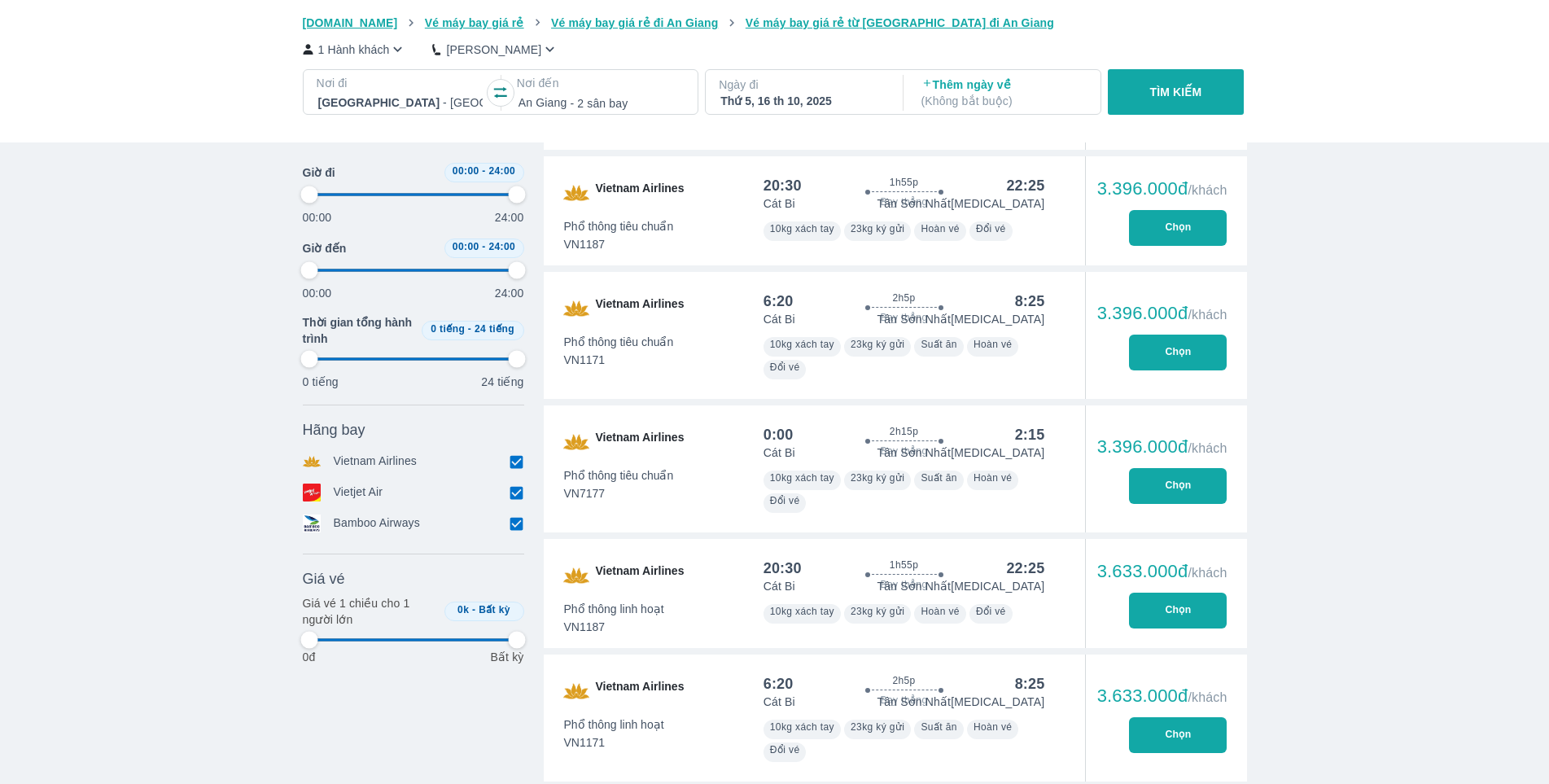
type input "97.9166666666667"
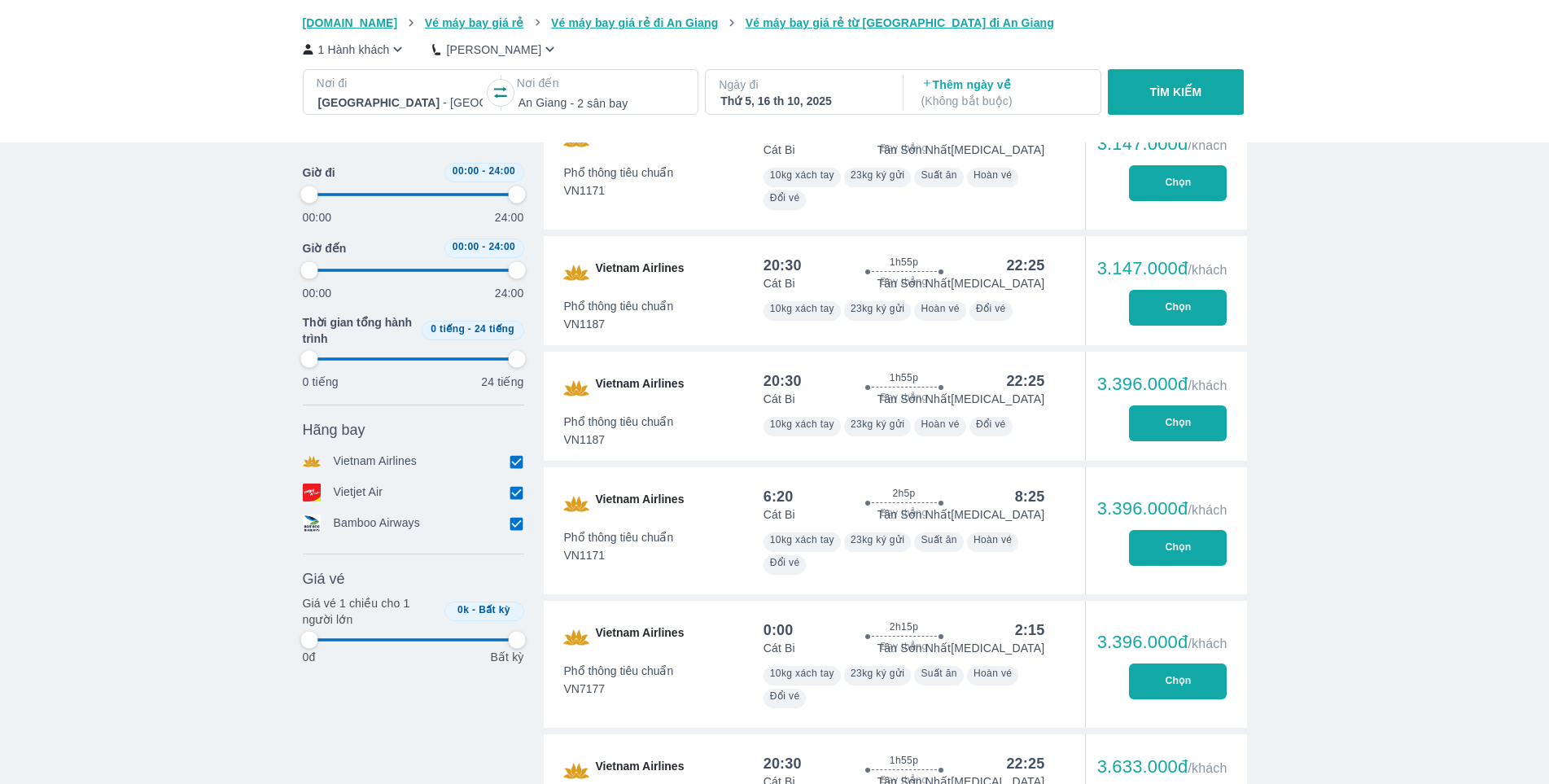
type input "97.9166666666667"
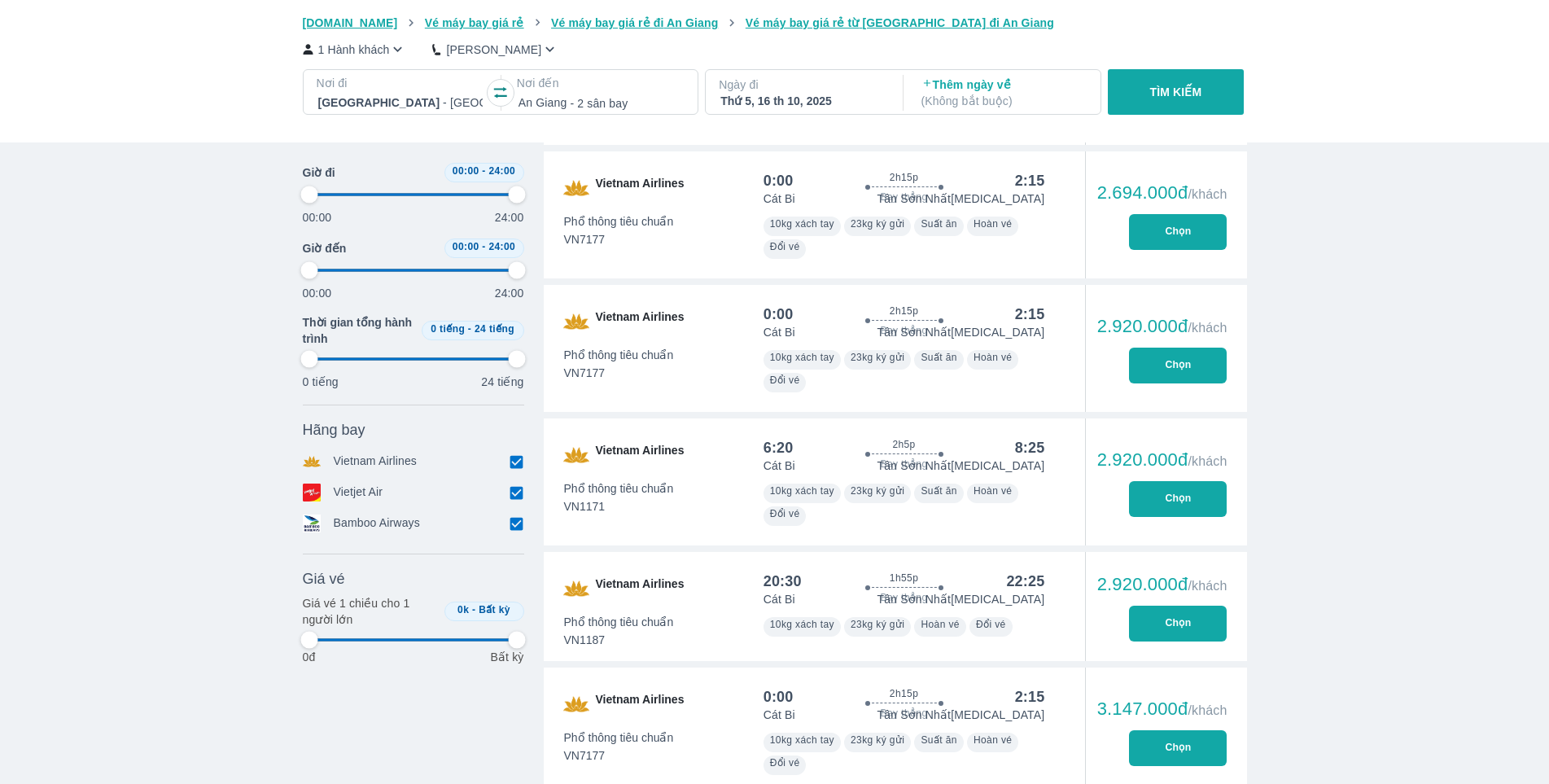
type input "97.9166666666667"
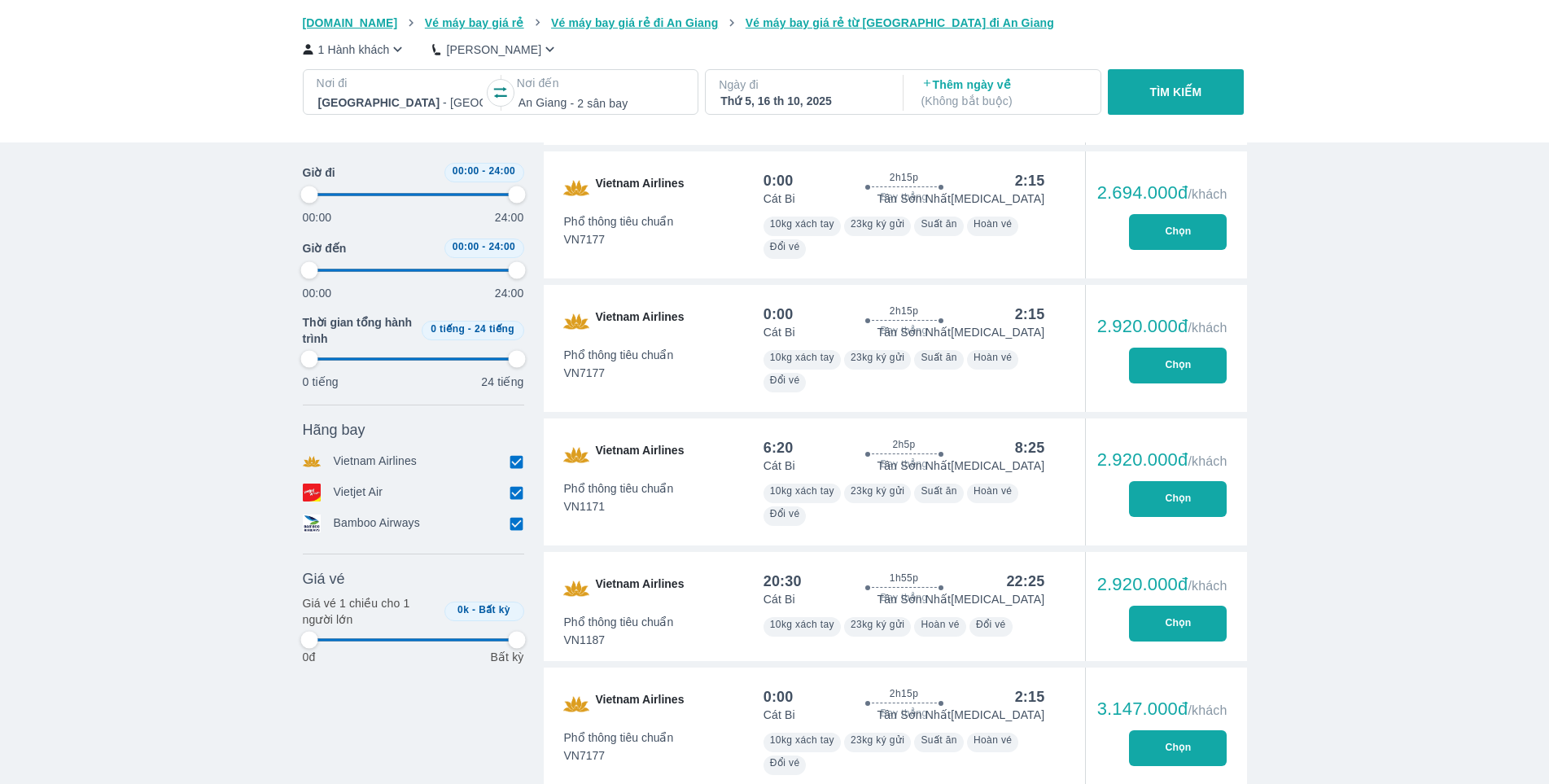
type input "97.9166666666667"
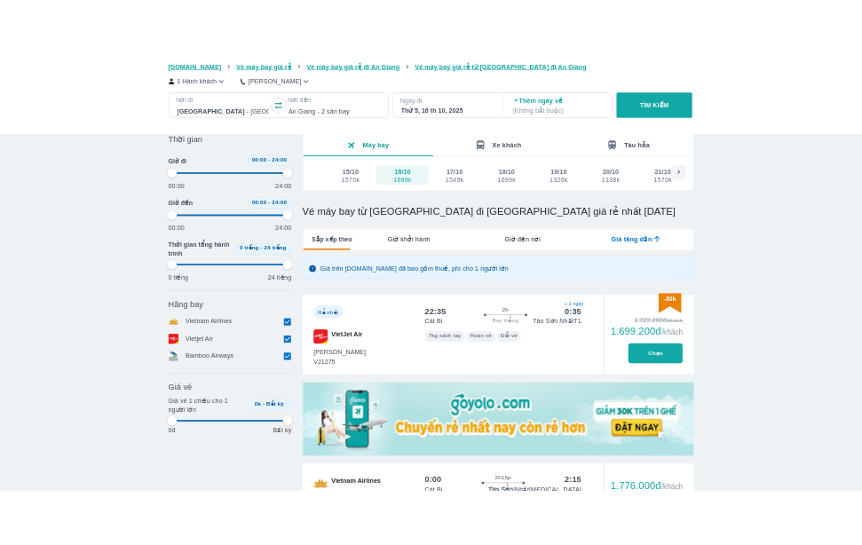
scroll to position [68, 0]
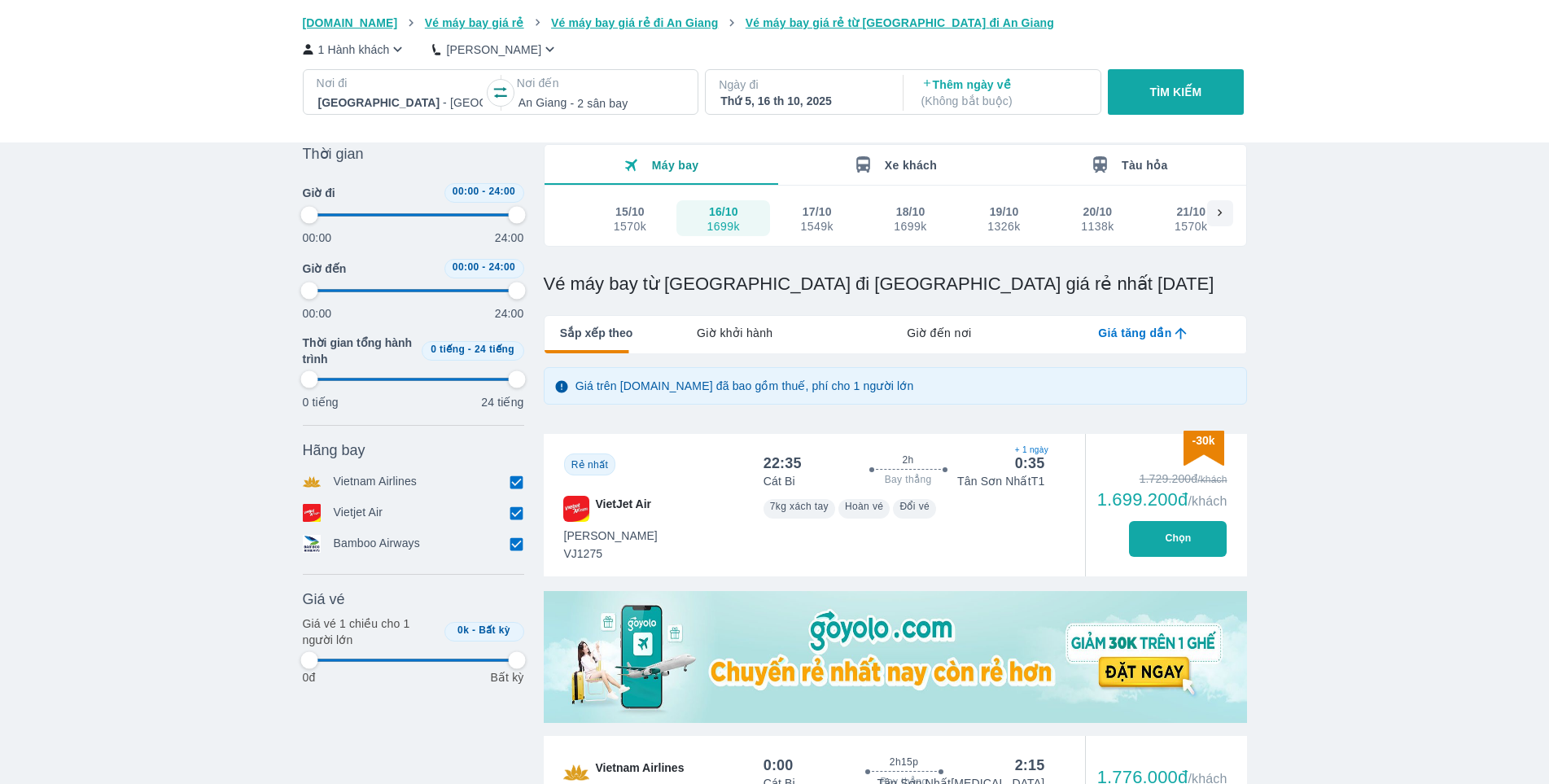
type input "97.9166666666667"
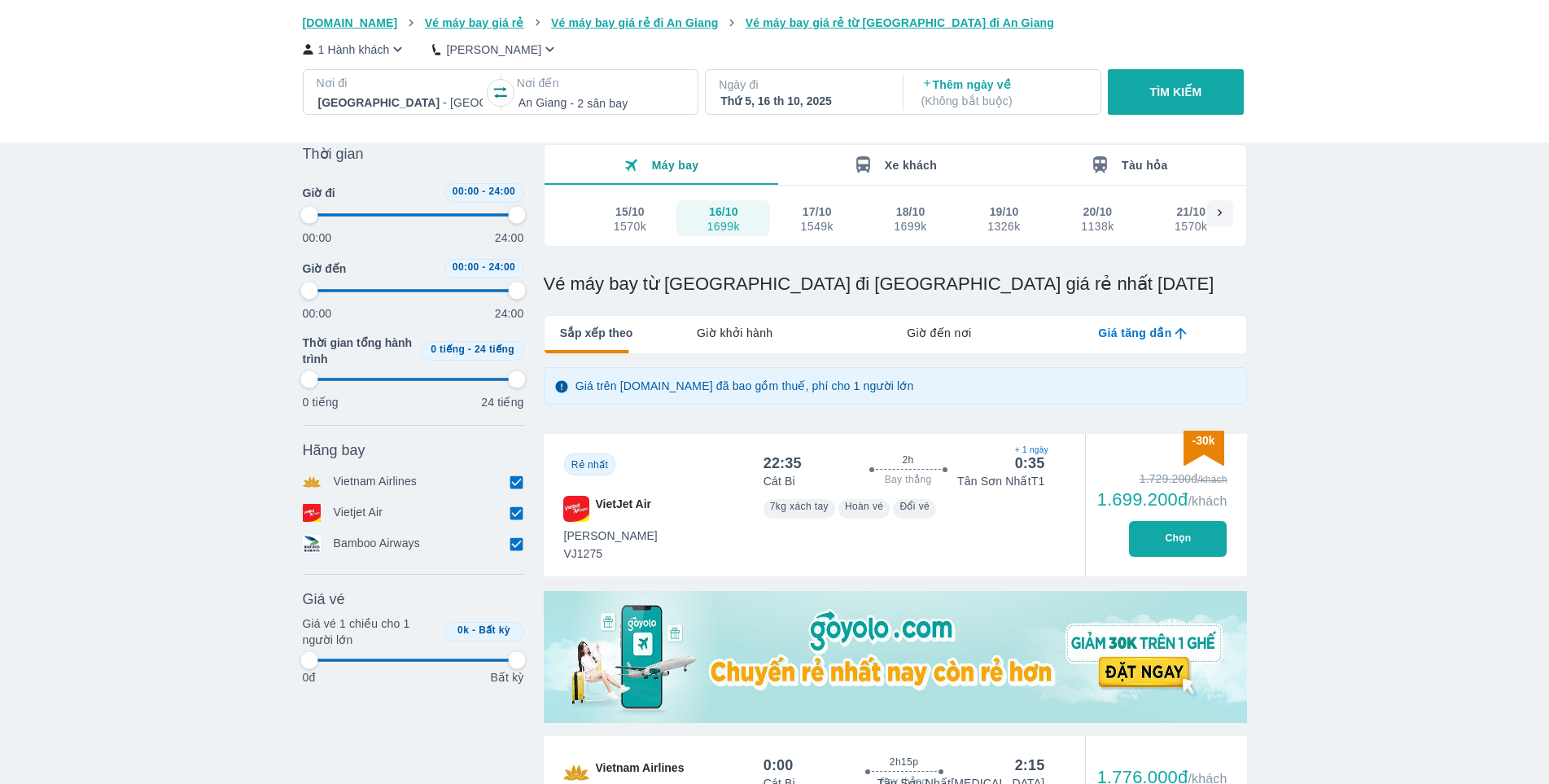
type input "97.9166666666667"
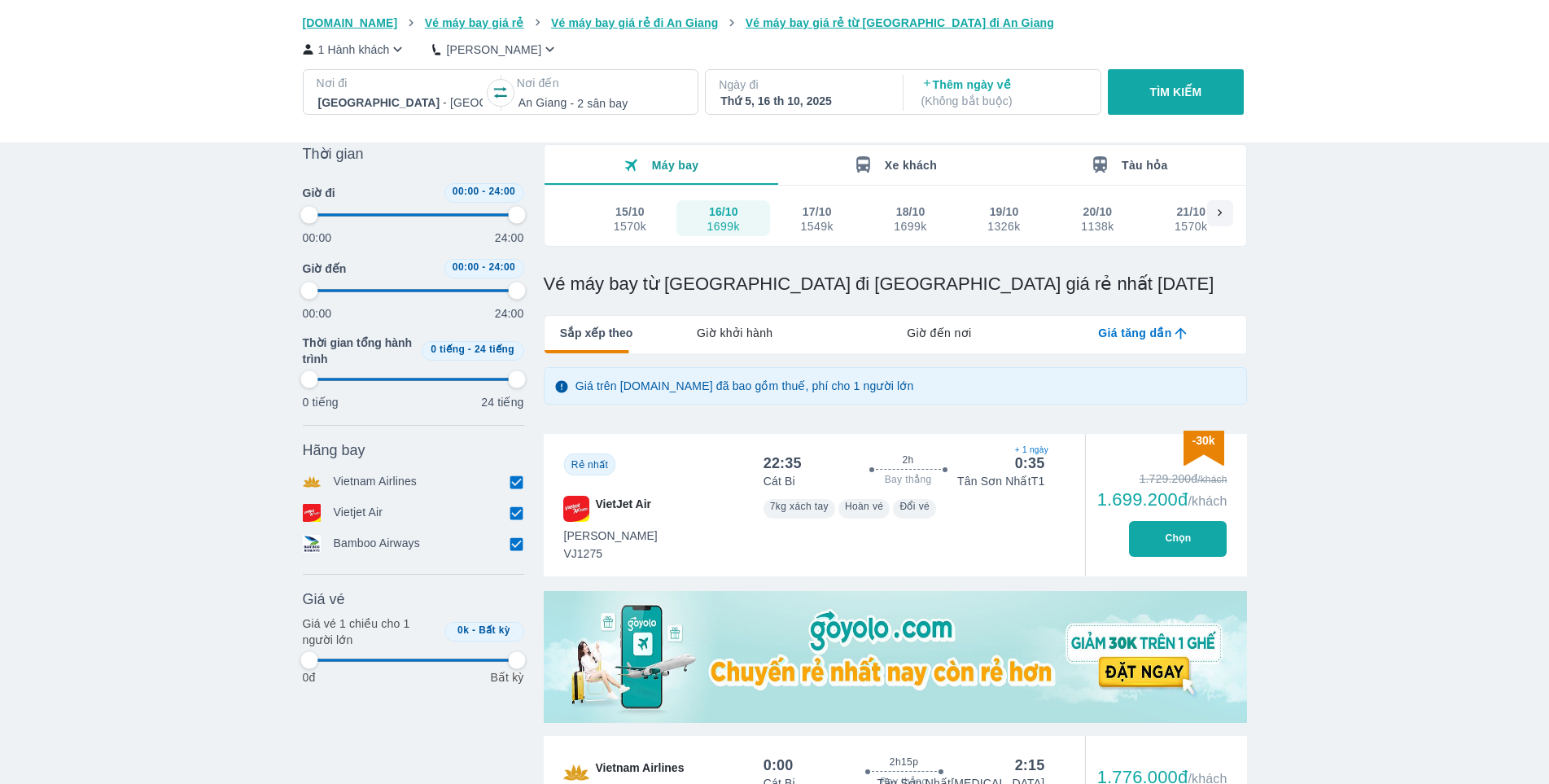
type input "97.9166666666667"
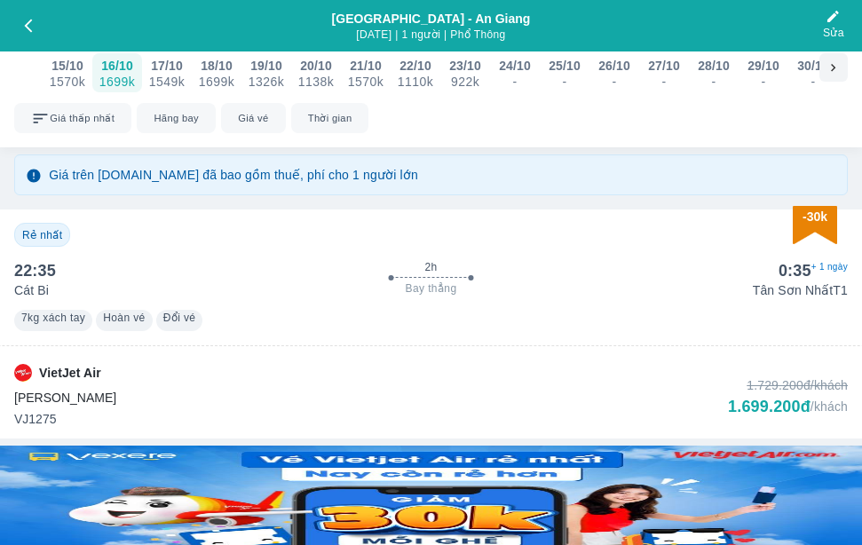
drag, startPoint x: 338, startPoint y: 252, endPoint x: 502, endPoint y: 114, distance: 214.2
click at [344, 249] on div "-30k Rẻ nhất 22:35 2h Bay thẳng 0:35 + 1 ngày Cát Bi Tân Sơn Nhất T1 7kg xách t…" at bounding box center [431, 324] width 862 height 229
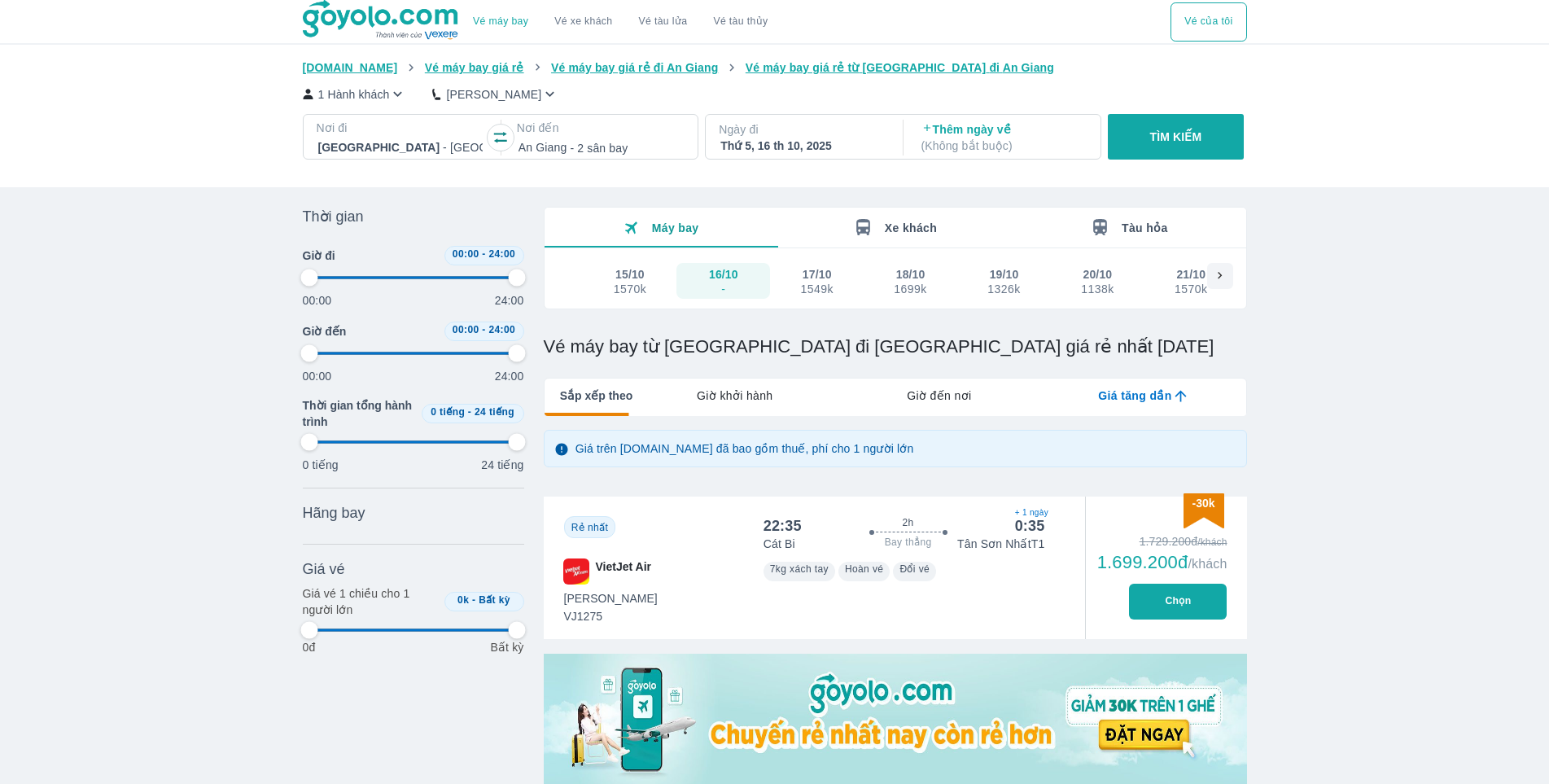
type input "97.9166666666667"
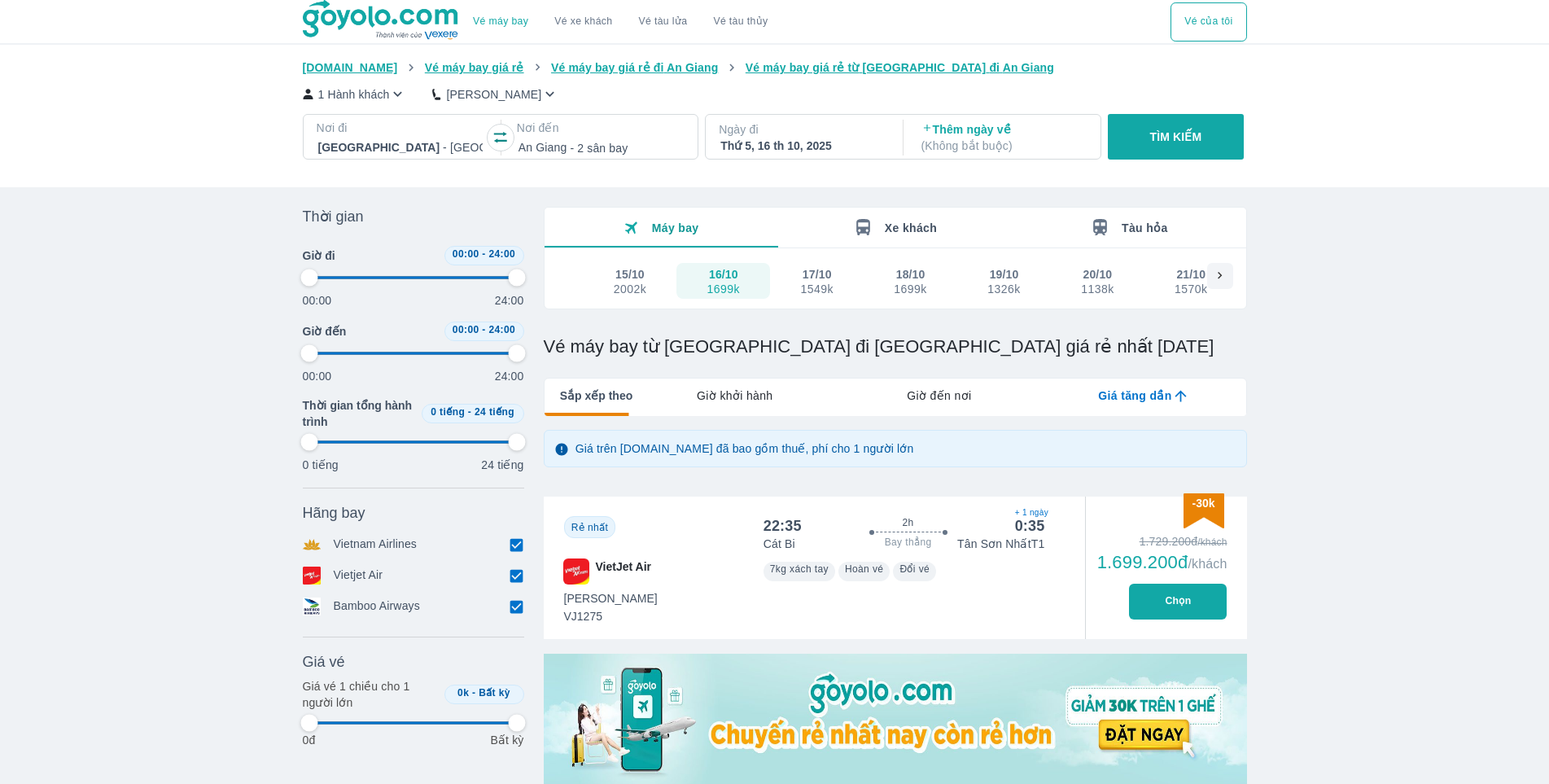
type input "97.9166666666667"
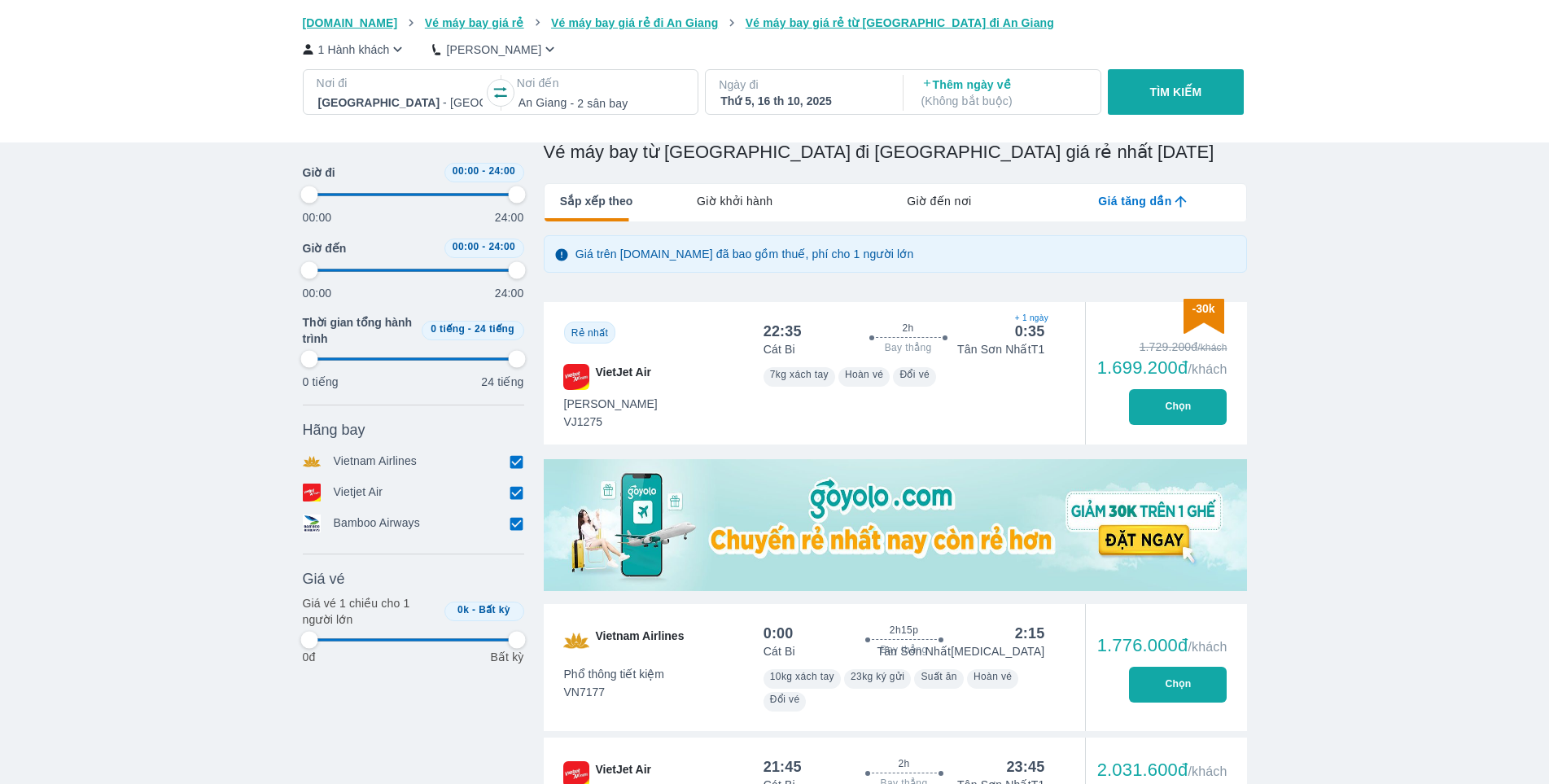
type input "97.9166666666667"
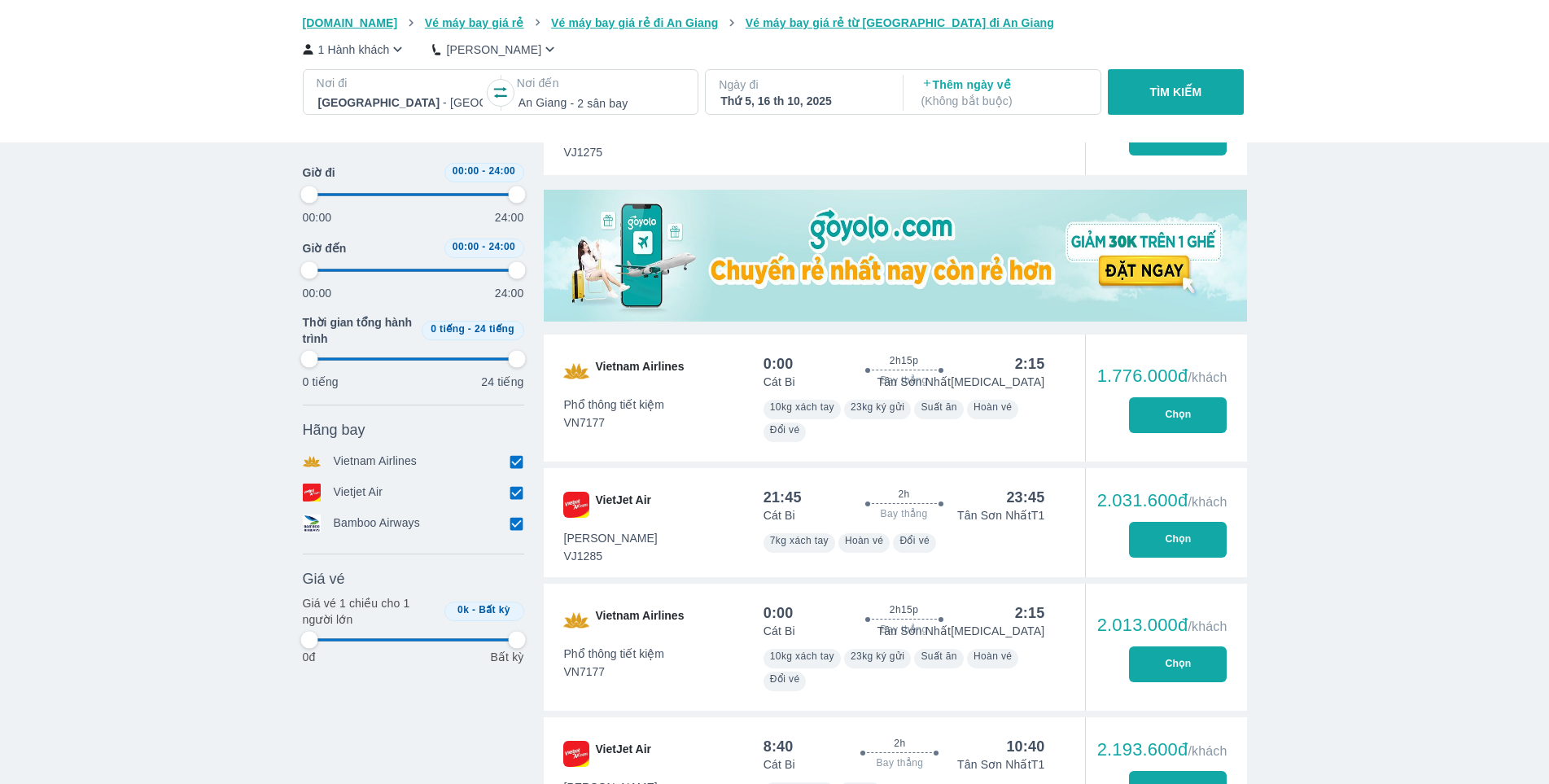
type input "97.9166666666667"
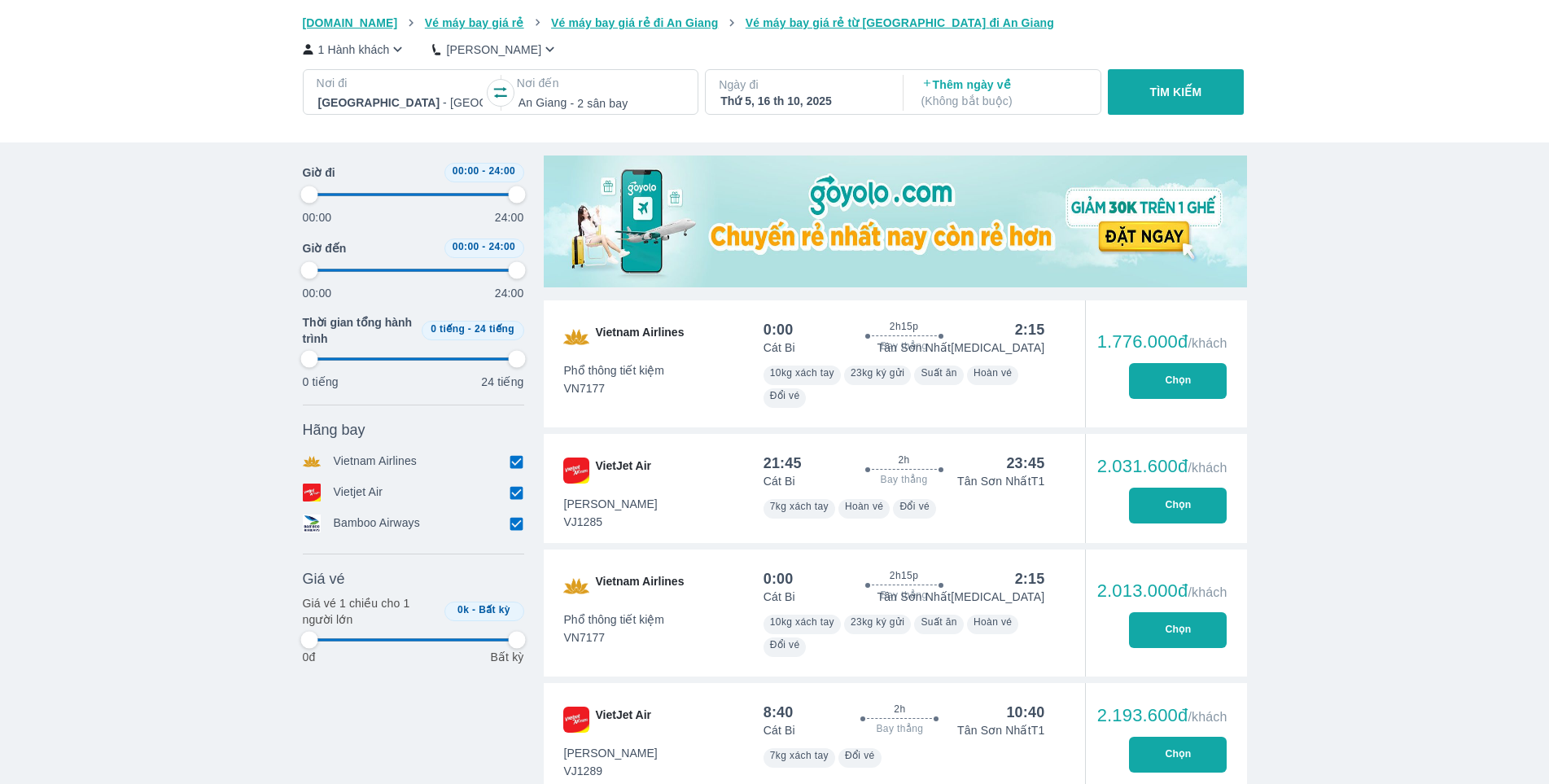
type input "97.9166666666667"
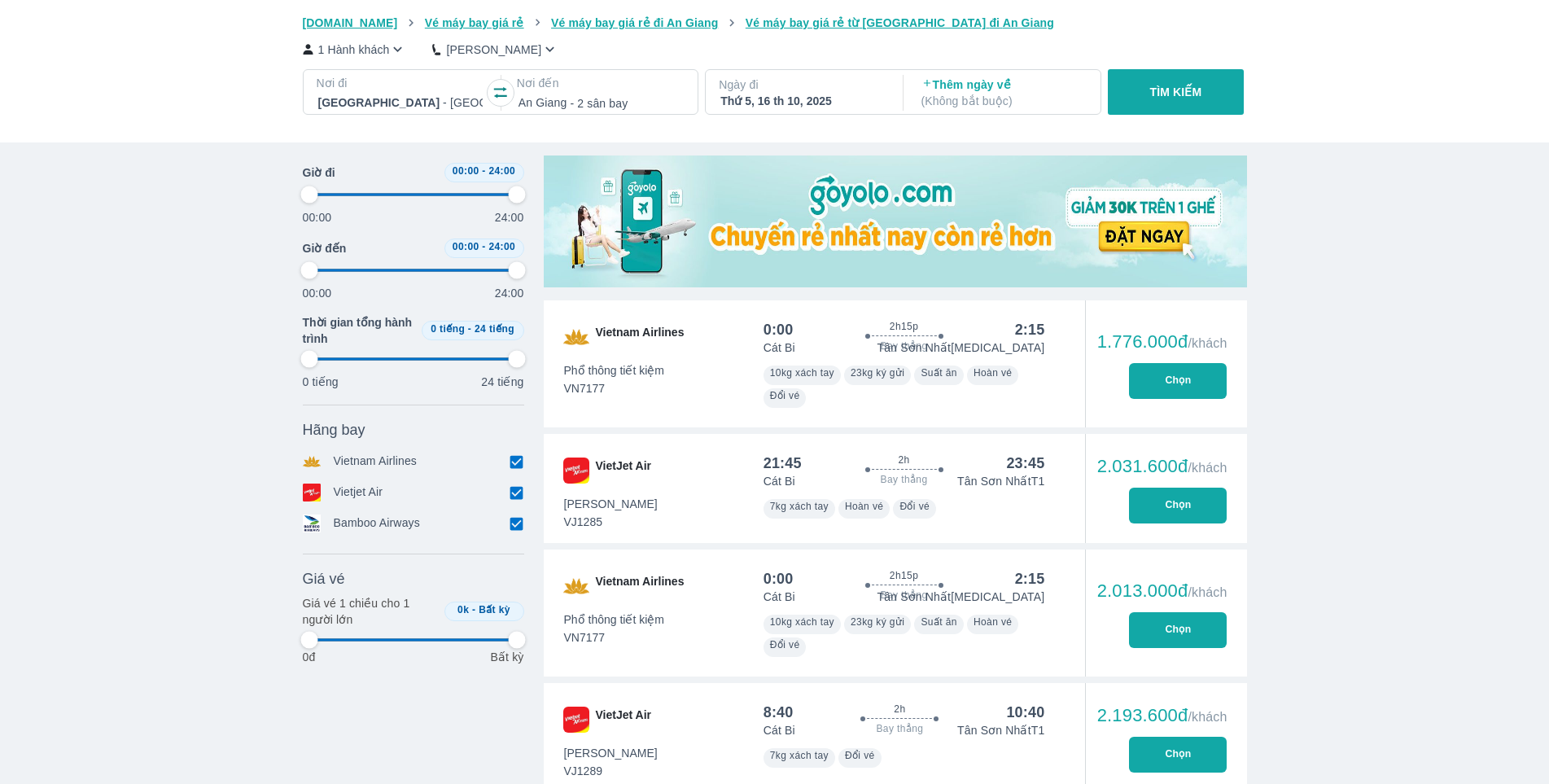
type input "97.9166666666667"
